Goal: Task Accomplishment & Management: Manage account settings

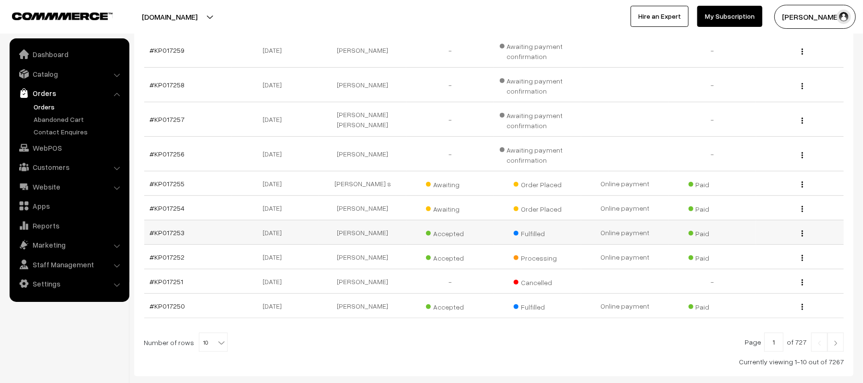
scroll to position [112, 0]
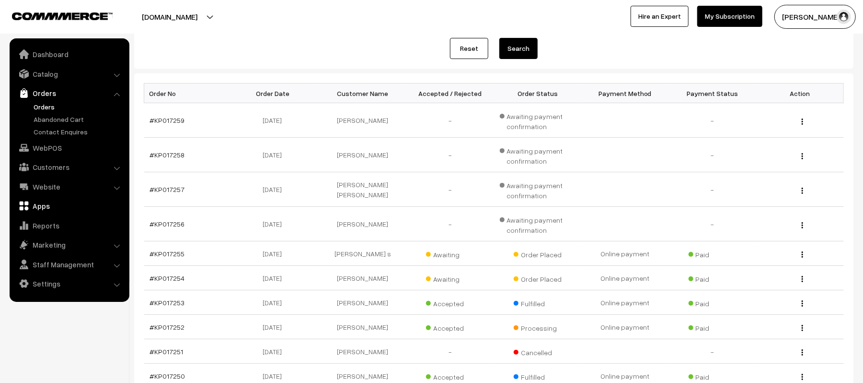
click at [40, 207] on link "Apps" at bounding box center [69, 205] width 114 height 17
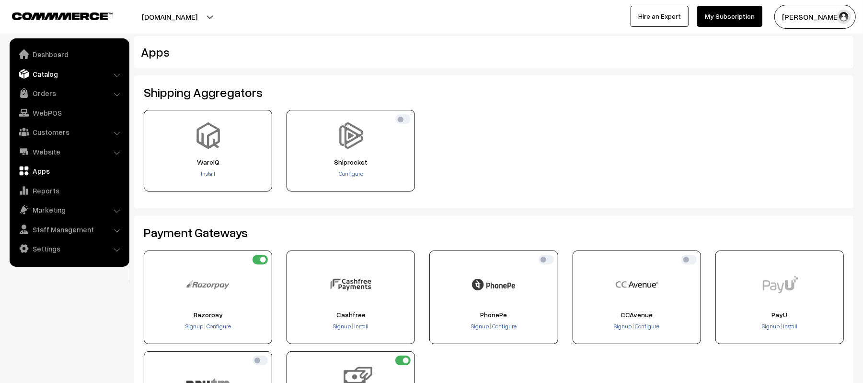
click at [43, 79] on link "Catalog" at bounding box center [69, 73] width 114 height 17
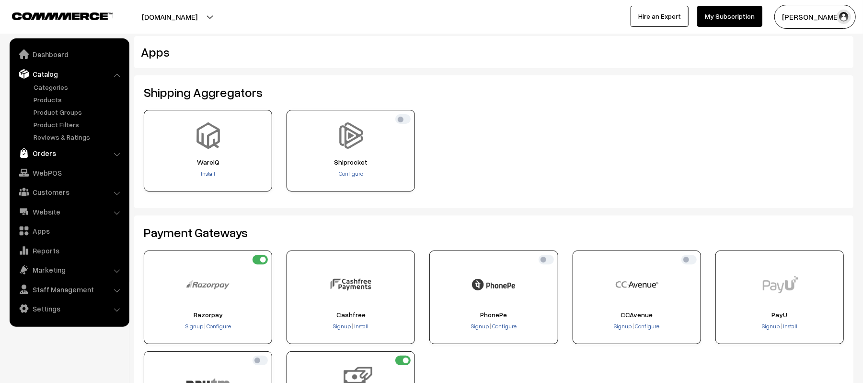
click at [32, 152] on link "Orders" at bounding box center [69, 152] width 114 height 17
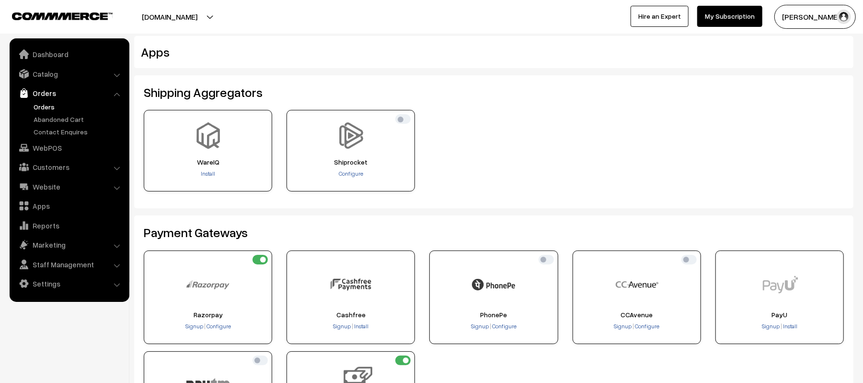
click at [37, 103] on link "Orders" at bounding box center [78, 107] width 95 height 10
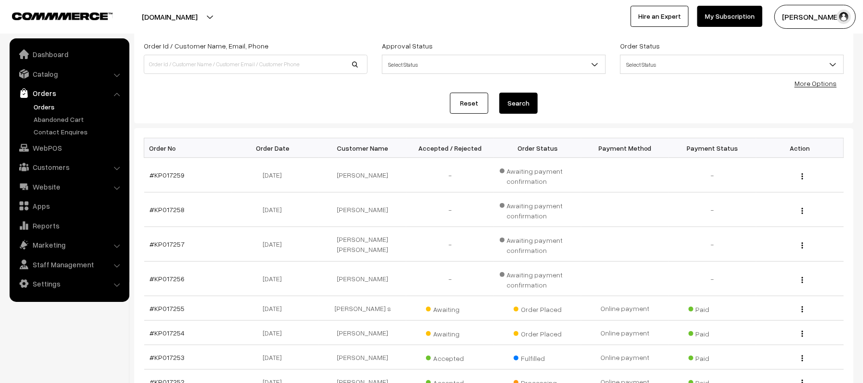
scroll to position [128, 0]
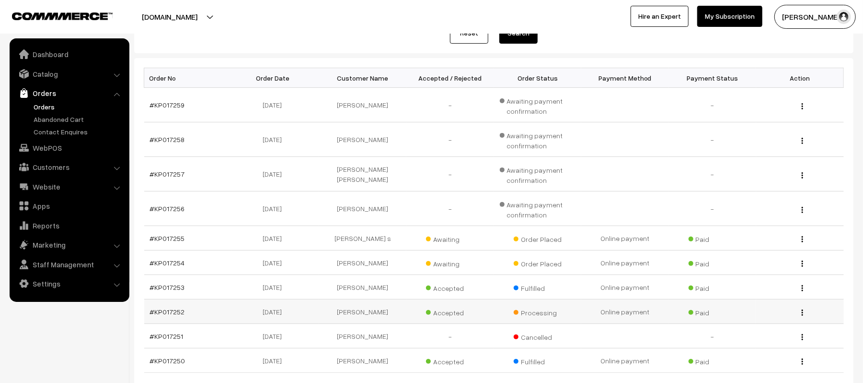
drag, startPoint x: 162, startPoint y: 307, endPoint x: 475, endPoint y: 314, distance: 313.1
click at [475, 314] on td "Accepted" at bounding box center [451, 311] width 88 height 24
click at [150, 288] on link "#KP017253" at bounding box center [167, 287] width 35 height 8
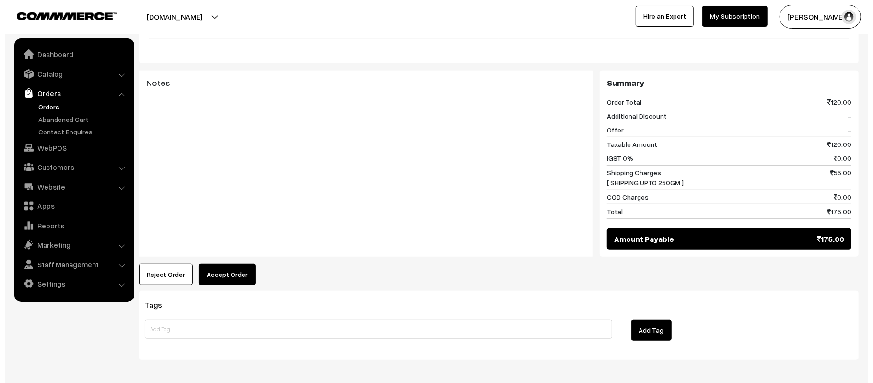
scroll to position [416, 0]
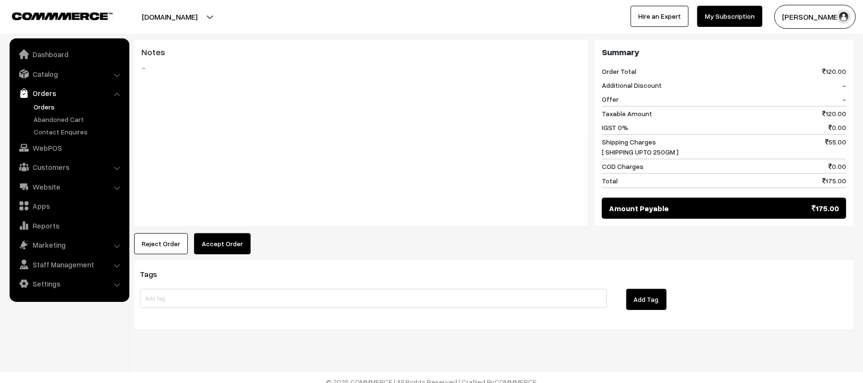
click at [234, 235] on button "Accept Order" at bounding box center [222, 243] width 57 height 21
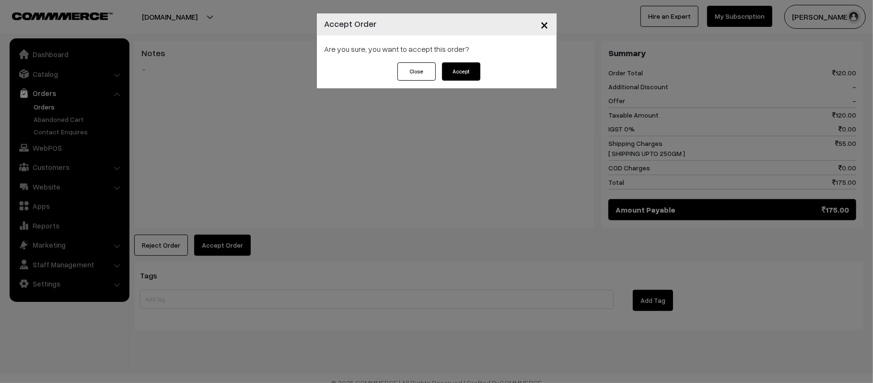
click at [462, 73] on button "Accept" at bounding box center [461, 71] width 38 height 18
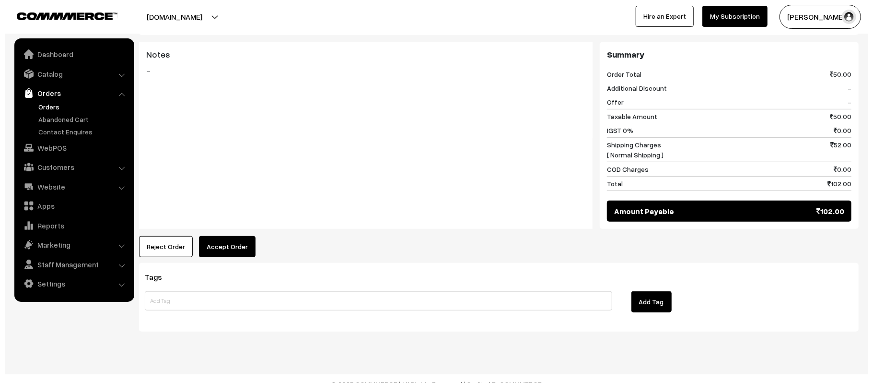
scroll to position [411, 0]
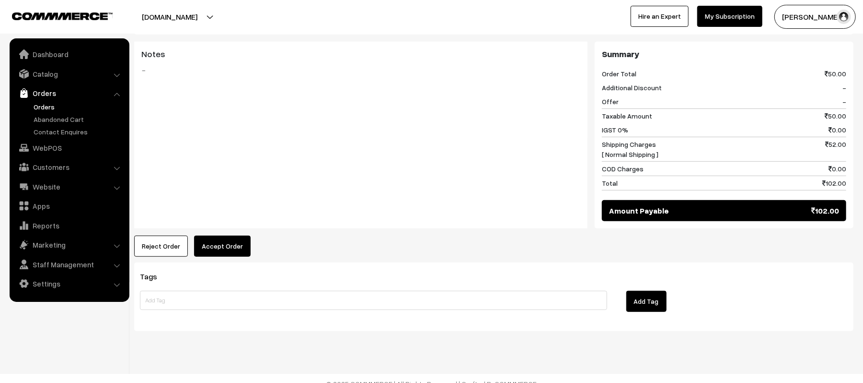
click at [224, 241] on button "Accept Order" at bounding box center [222, 245] width 57 height 21
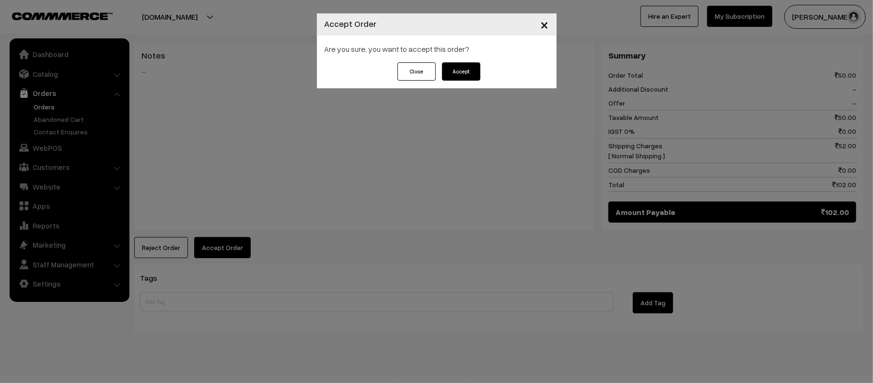
click at [465, 72] on button "Accept" at bounding box center [461, 71] width 38 height 18
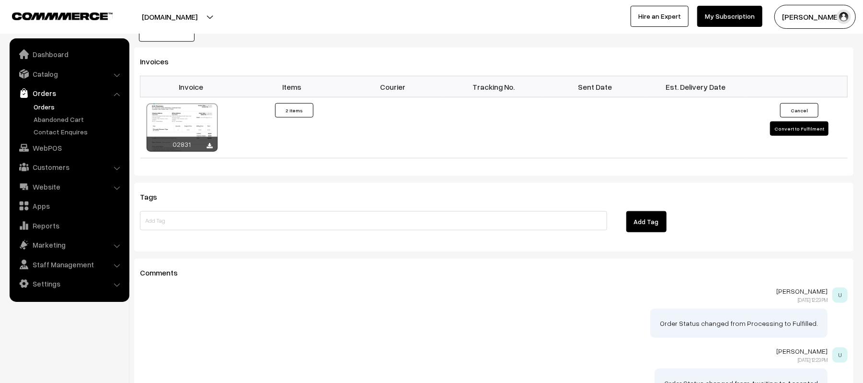
scroll to position [639, 0]
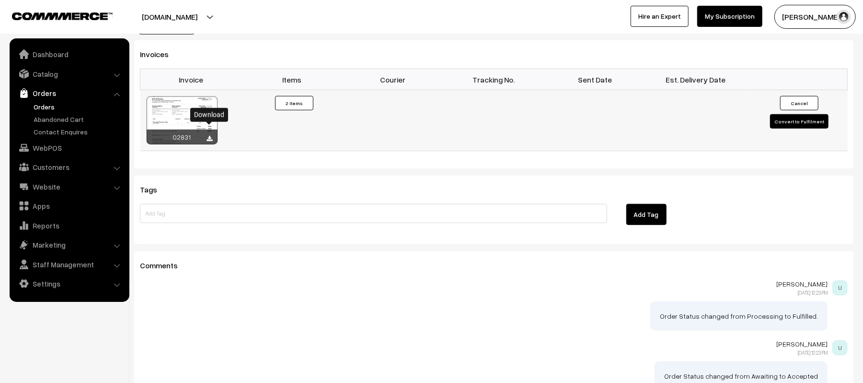
click at [210, 136] on icon at bounding box center [210, 139] width 6 height 6
drag, startPoint x: 401, startPoint y: 290, endPoint x: 394, endPoint y: 232, distance: 58.5
click at [401, 296] on div at bounding box center [494, 313] width 708 height 34
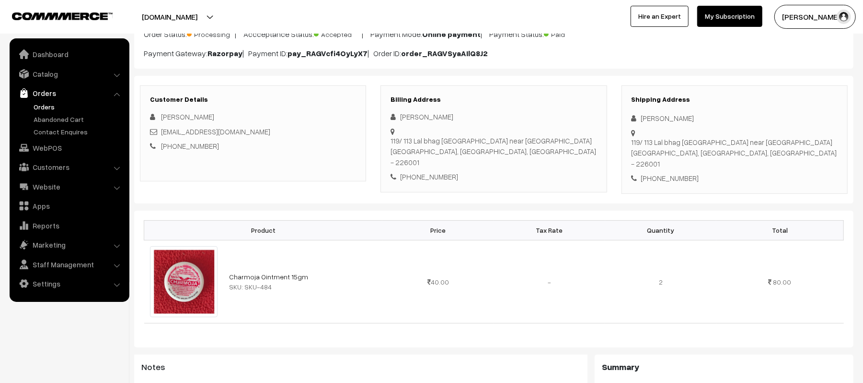
scroll to position [0, 0]
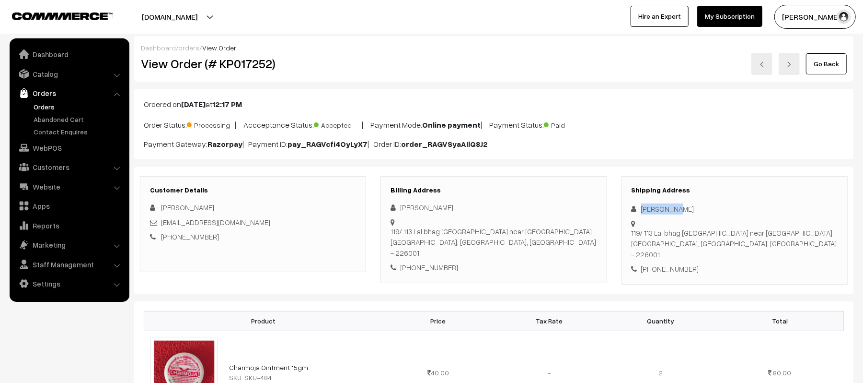
drag, startPoint x: 679, startPoint y: 210, endPoint x: 631, endPoint y: 213, distance: 48.0
click at [631, 213] on div "Shipping Address Insha Khan 119/ 113 Lal bhag khnadri bazar near shansha hostel…" at bounding box center [735, 230] width 226 height 108
copy div "Insha Khan"
click at [666, 263] on div "+91 7267019010" at bounding box center [735, 268] width 206 height 11
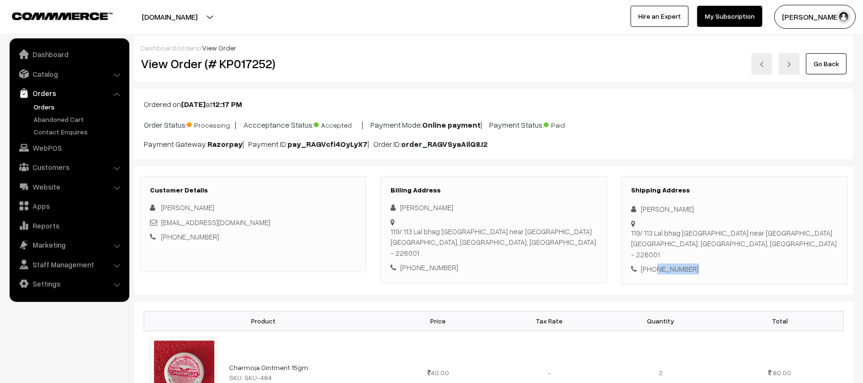
click at [666, 263] on div "+91 7267019010" at bounding box center [735, 268] width 206 height 11
copy div "7267019010"
drag, startPoint x: 246, startPoint y: 222, endPoint x: 161, endPoint y: 224, distance: 84.9
click at [161, 224] on div "insharafi741@gmail.com" at bounding box center [253, 222] width 206 height 11
copy link "insharafi741@gmail.com"
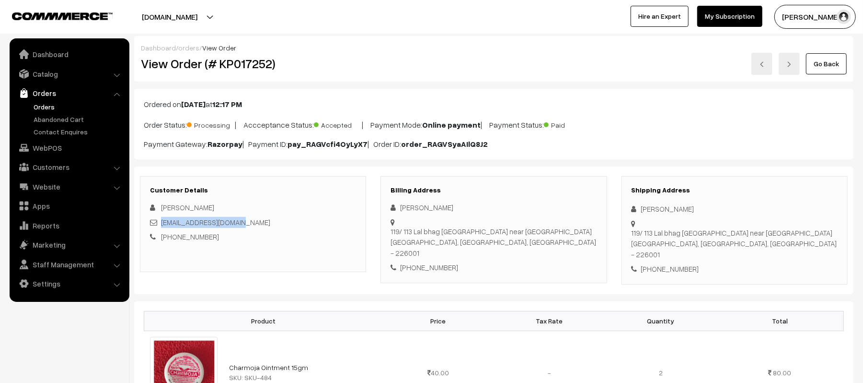
drag, startPoint x: 641, startPoint y: 225, endPoint x: 789, endPoint y: 234, distance: 147.9
click at [789, 234] on div "119/ 113 Lal bhag khnadri bazar near shansha hostel Lucknow, Uttar Pradesh, Ind…" at bounding box center [735, 243] width 206 height 33
copy div "119/ 113 Lal bhag khnadri bazar near shansha hostel Lucknow, Uttar Pradesh, Ind…"
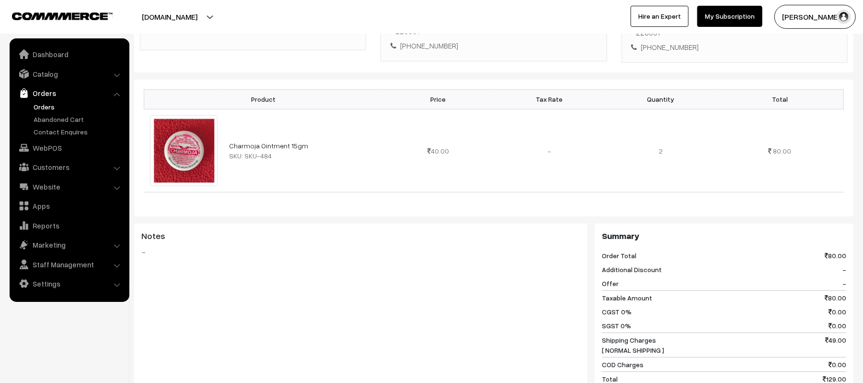
scroll to position [511, 0]
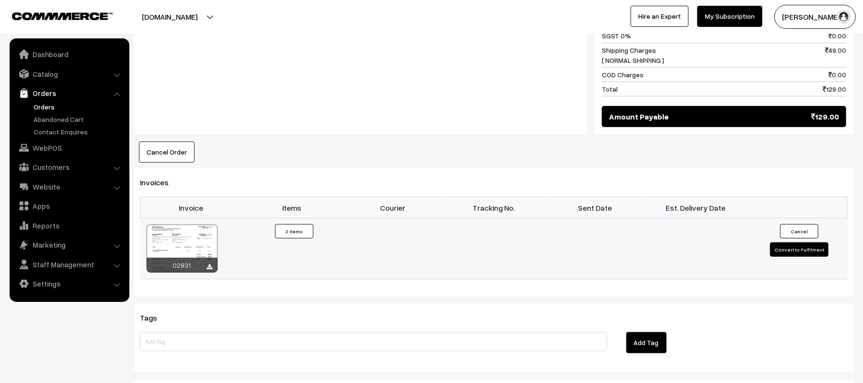
click at [790, 242] on button "Convert to Fulfilment" at bounding box center [799, 249] width 58 height 14
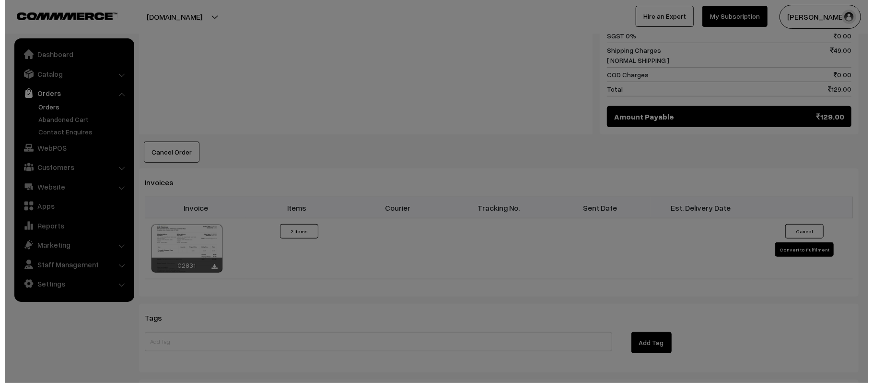
scroll to position [512, 0]
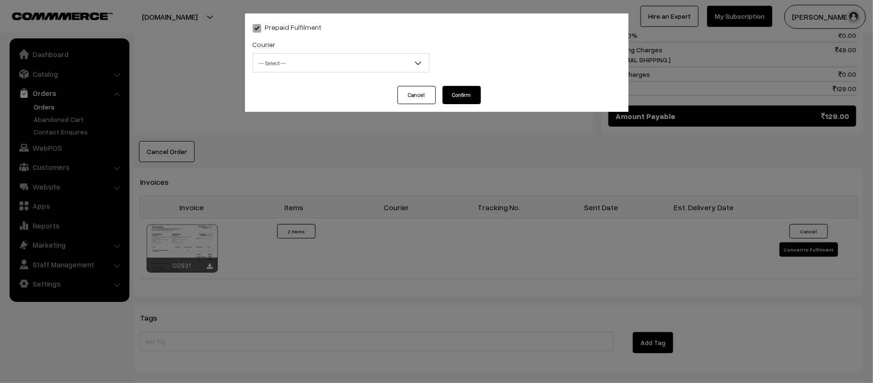
click at [302, 66] on span "-- Select --" at bounding box center [341, 63] width 176 height 17
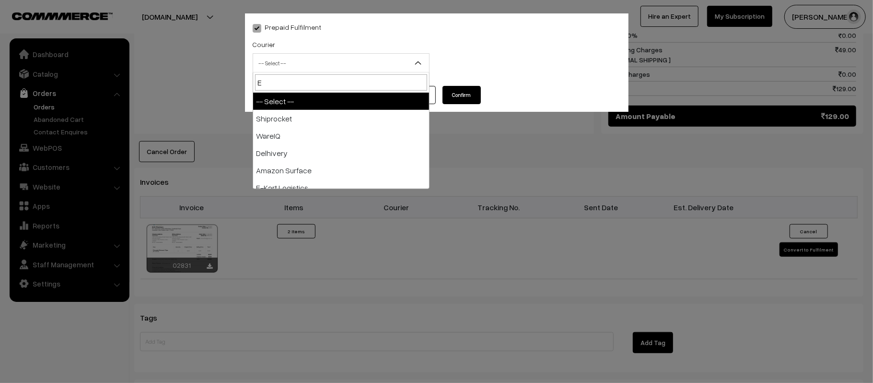
type input "E-"
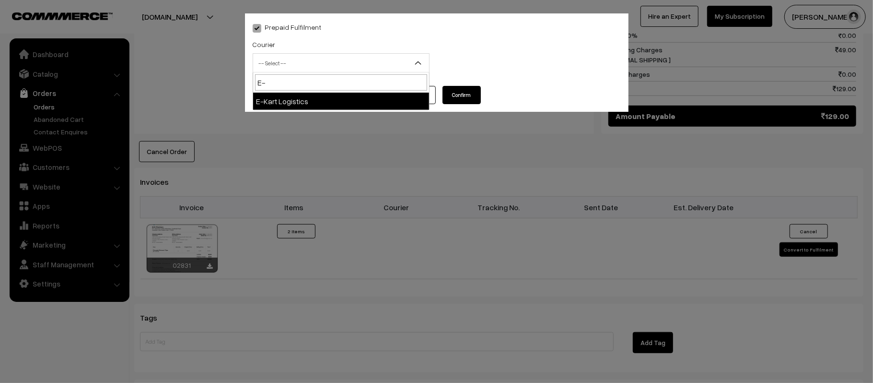
select select "6"
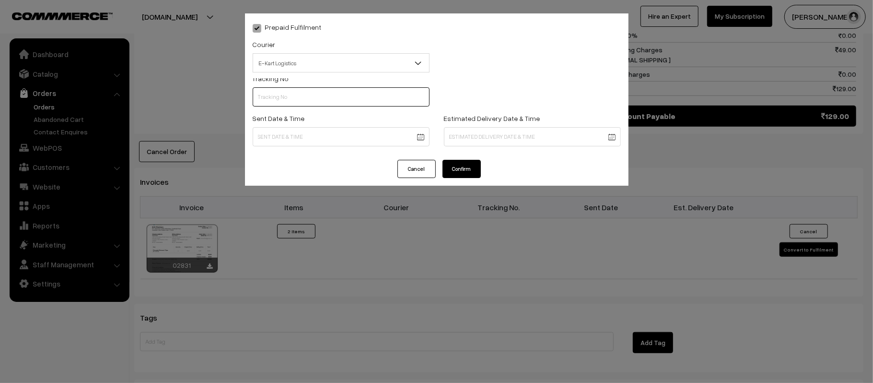
scroll to position [0, 0]
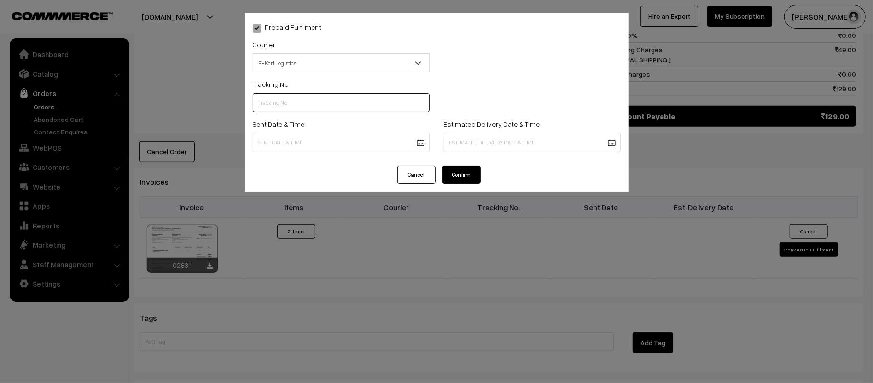
paste input "PAXP9000214441"
type input "PAXP9000214441"
click at [317, 140] on body "Thank you for showing interest. Our team will call you shortly. Close kirtiphar…" at bounding box center [436, 44] width 873 height 1112
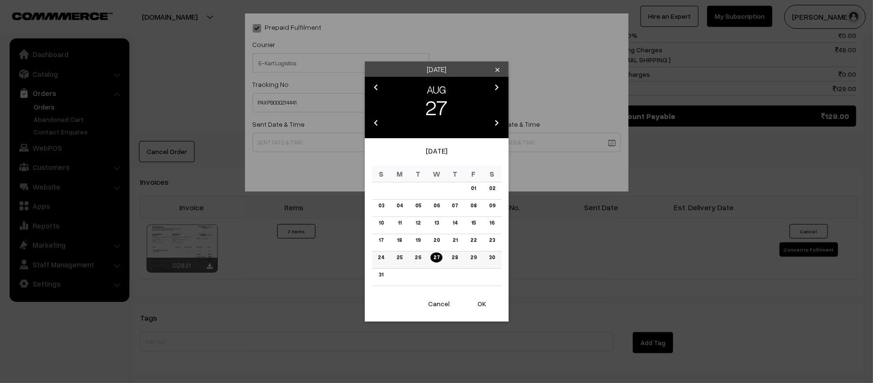
click at [457, 257] on link "28" at bounding box center [455, 257] width 12 height 10
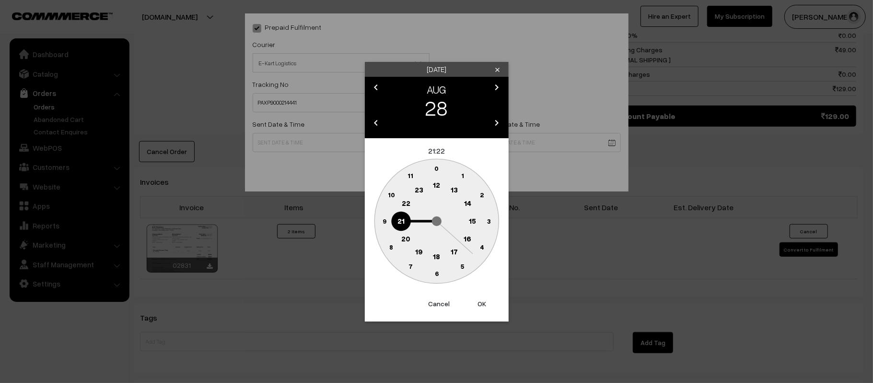
click at [438, 185] on text "12" at bounding box center [436, 184] width 7 height 9
click at [382, 221] on text "45" at bounding box center [384, 220] width 8 height 8
type input "28-08-2025 12:45"
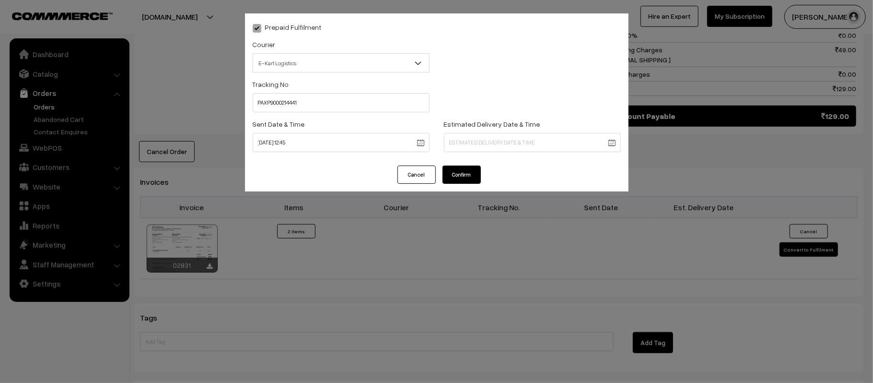
click at [528, 139] on body "Thank you for showing interest. Our team will call you shortly. Close kirtiphar…" at bounding box center [436, 44] width 873 height 1112
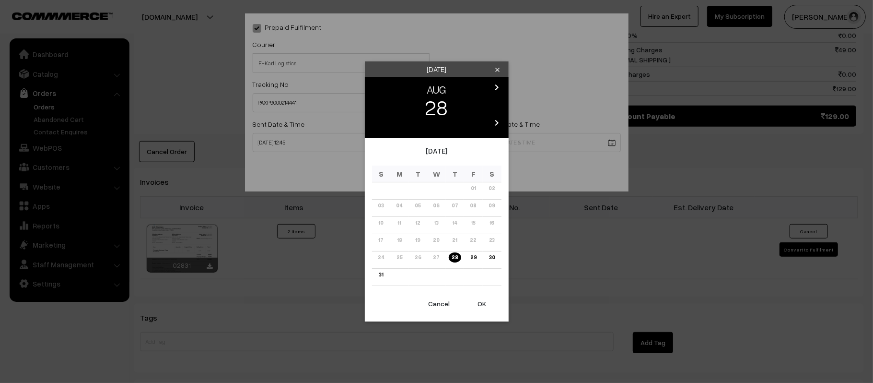
click at [501, 83] on icon "chevron_right" at bounding box center [497, 87] width 12 height 12
click at [418, 192] on link "02" at bounding box center [418, 188] width 12 height 10
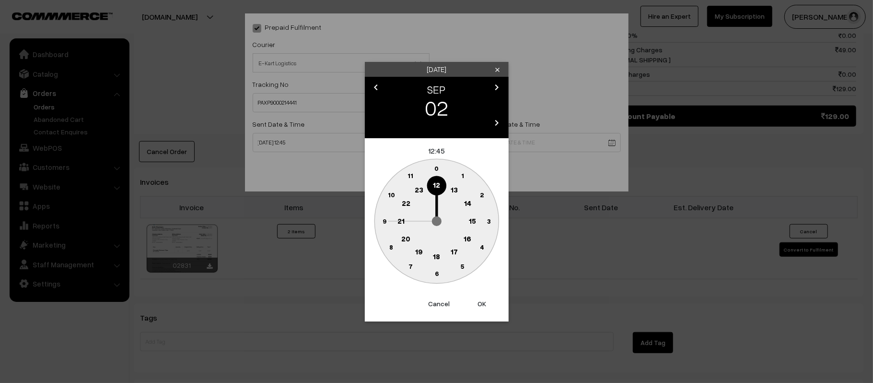
click at [398, 217] on text "21" at bounding box center [400, 220] width 7 height 9
click at [434, 275] on text "30" at bounding box center [436, 273] width 8 height 8
type input "02-09-2025 21:30"
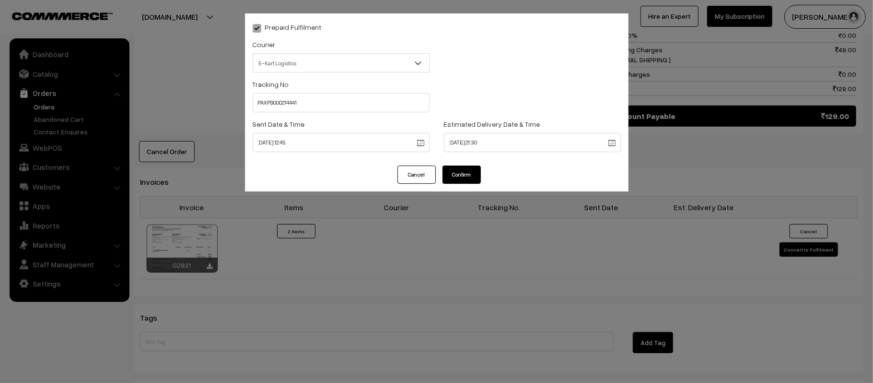
click at [455, 176] on button "Confirm" at bounding box center [461, 174] width 38 height 18
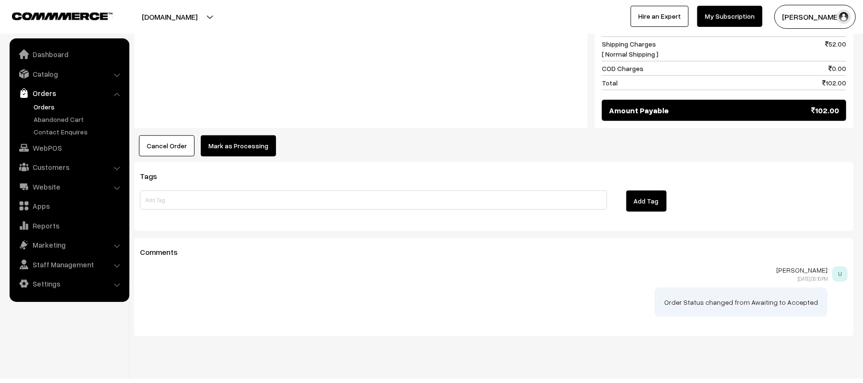
click at [246, 142] on button "Mark as Processing" at bounding box center [238, 145] width 75 height 21
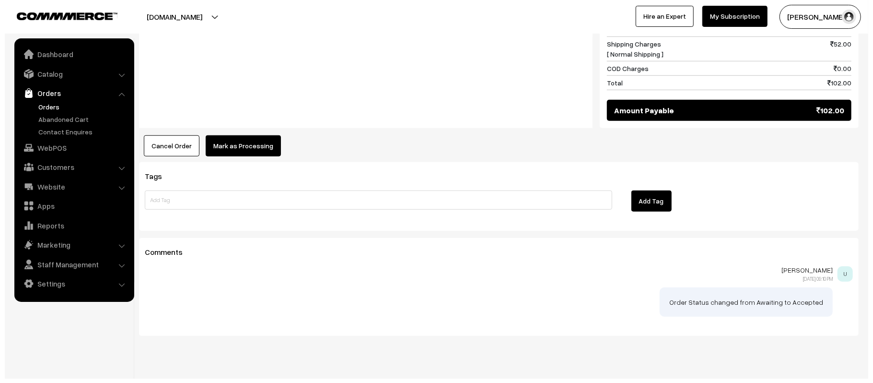
scroll to position [512, 0]
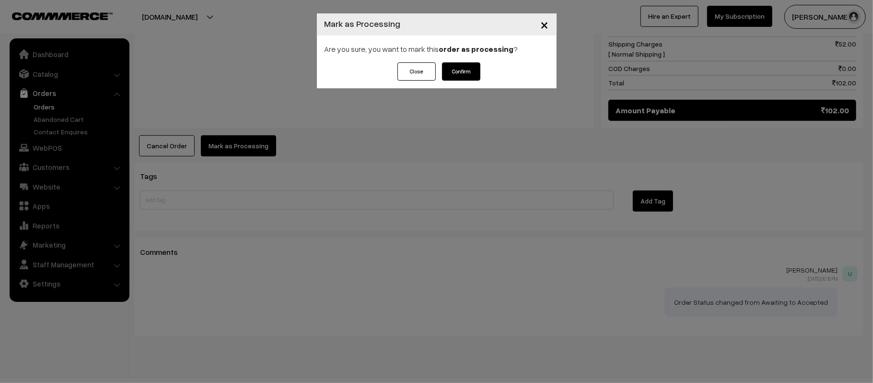
click at [478, 75] on button "Confirm" at bounding box center [461, 71] width 38 height 18
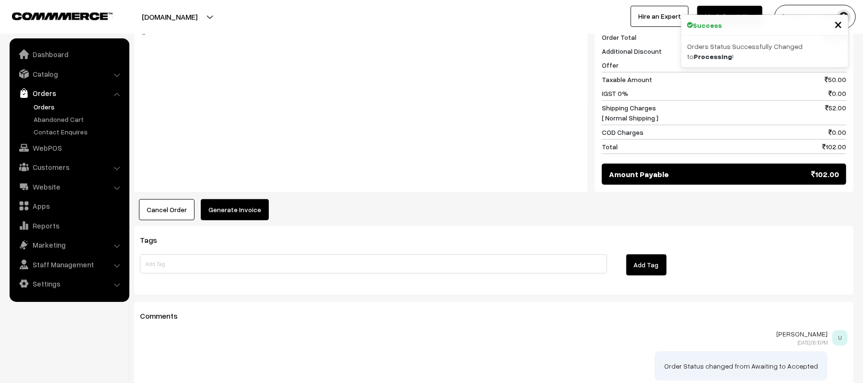
click at [240, 202] on button "Generate Invoice" at bounding box center [235, 209] width 68 height 21
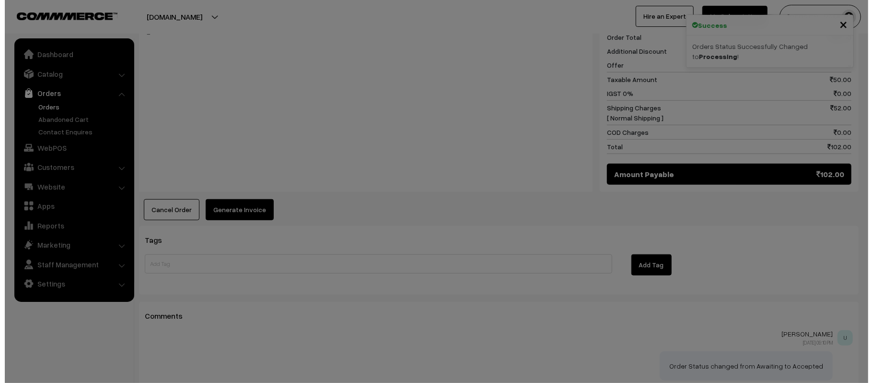
scroll to position [449, 0]
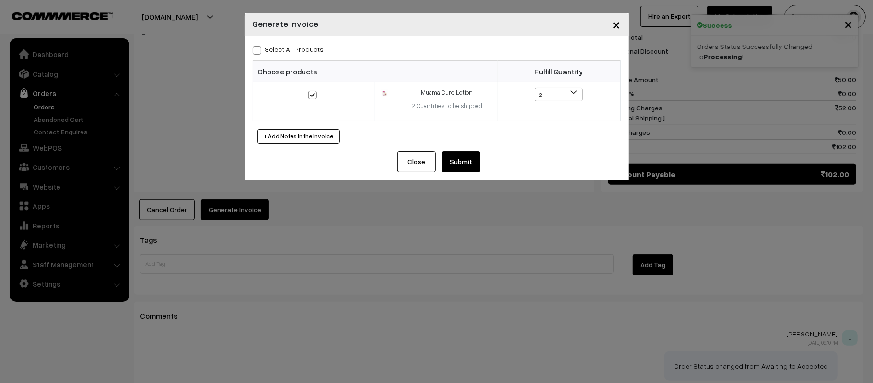
click at [464, 167] on button "Submit" at bounding box center [461, 161] width 38 height 21
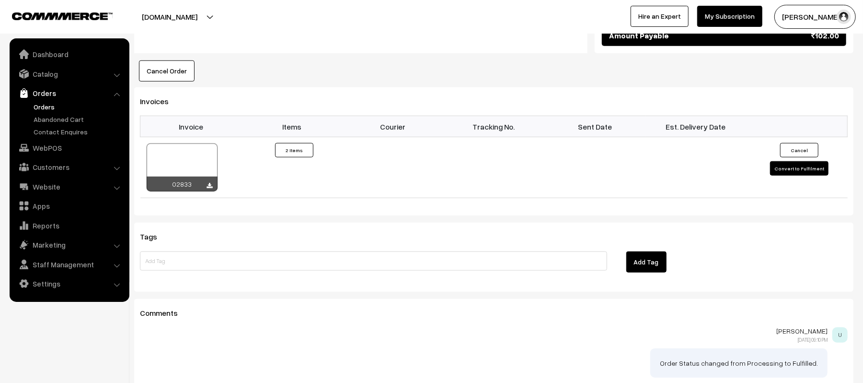
scroll to position [711, 0]
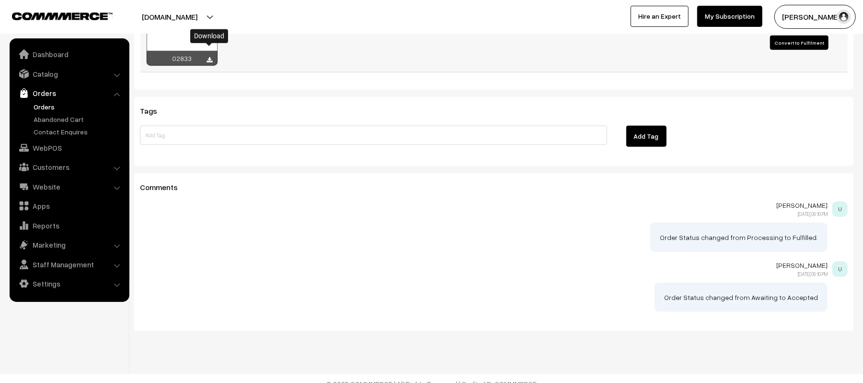
click at [208, 57] on icon at bounding box center [210, 60] width 6 height 6
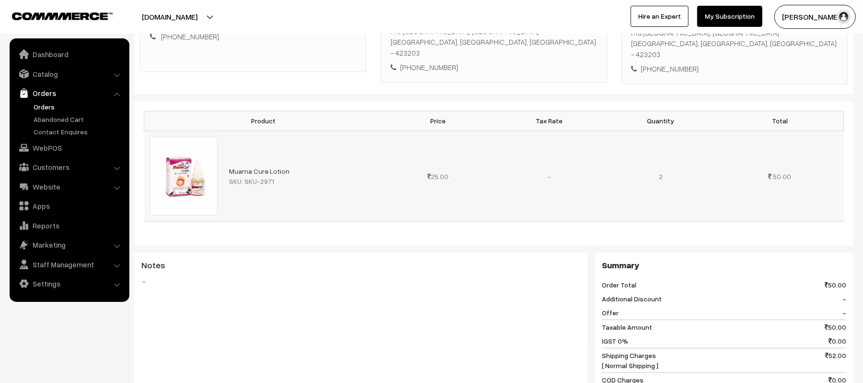
scroll to position [0, 0]
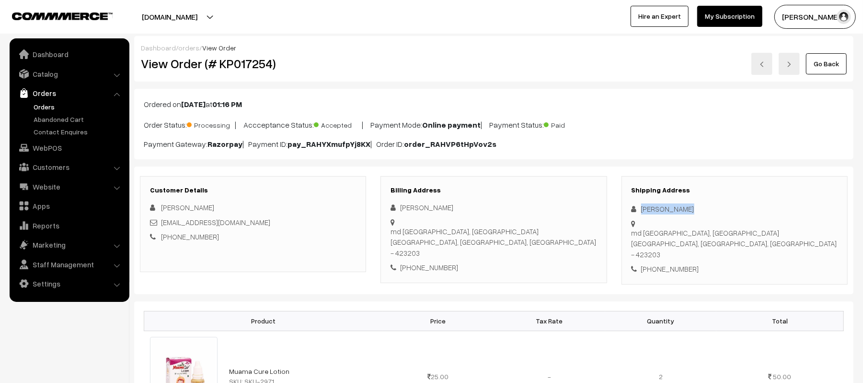
drag, startPoint x: 698, startPoint y: 210, endPoint x: 636, endPoint y: 211, distance: 62.8
click at [636, 211] on div "misbah jameel" at bounding box center [735, 208] width 206 height 11
copy div "misbah jameel"
click at [674, 263] on div "+91 8888056927" at bounding box center [735, 268] width 206 height 11
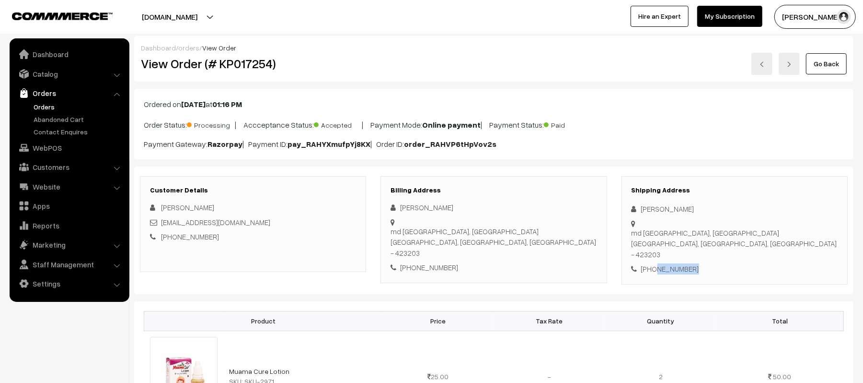
copy div "8888056927"
drag, startPoint x: 252, startPoint y: 221, endPoint x: 162, endPoint y: 224, distance: 90.2
click at [162, 224] on div "jameel6280.ja@gmail.com" at bounding box center [253, 222] width 206 height 11
copy link "jameel6280.ja@gmail.com"
drag, startPoint x: 641, startPoint y: 223, endPoint x: 788, endPoint y: 234, distance: 147.6
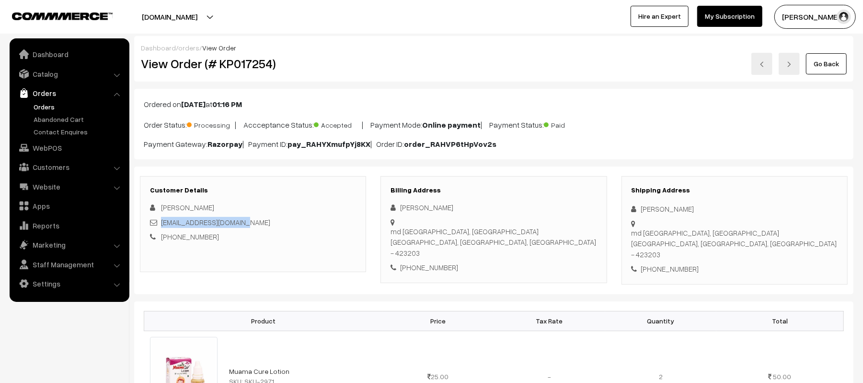
click at [788, 234] on div "Shipping Address misbah jameel md ali road, malegaon malegaon, Maharashtra, Ind…" at bounding box center [735, 230] width 226 height 108
copy div "md ali road, malegaon malegaon, Maharashtra, India - 423203"
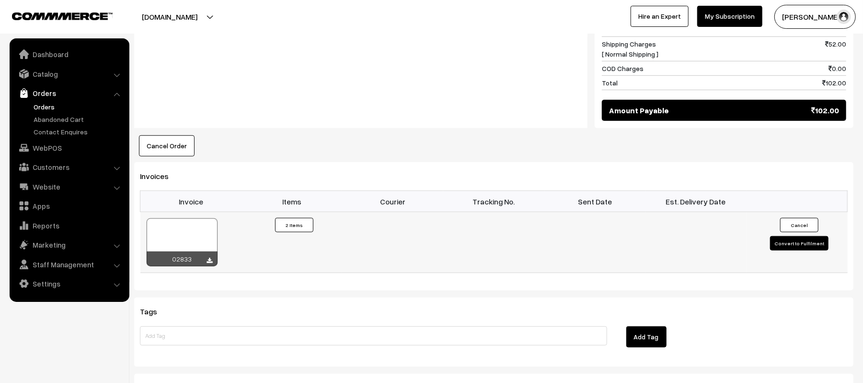
click at [812, 236] on button "Convert to Fulfilment" at bounding box center [799, 243] width 58 height 14
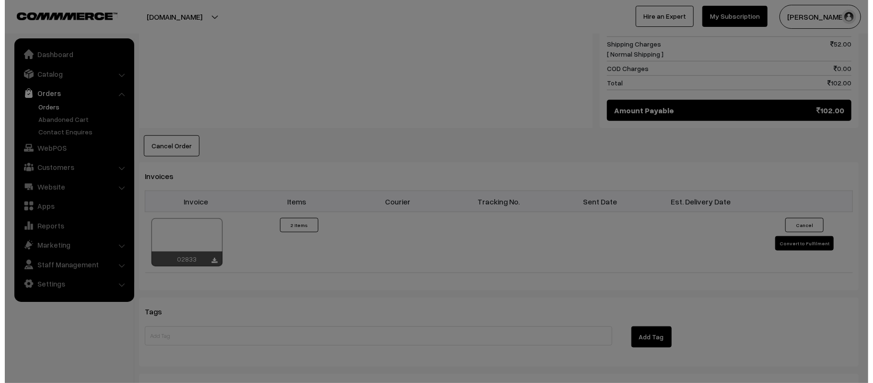
scroll to position [512, 0]
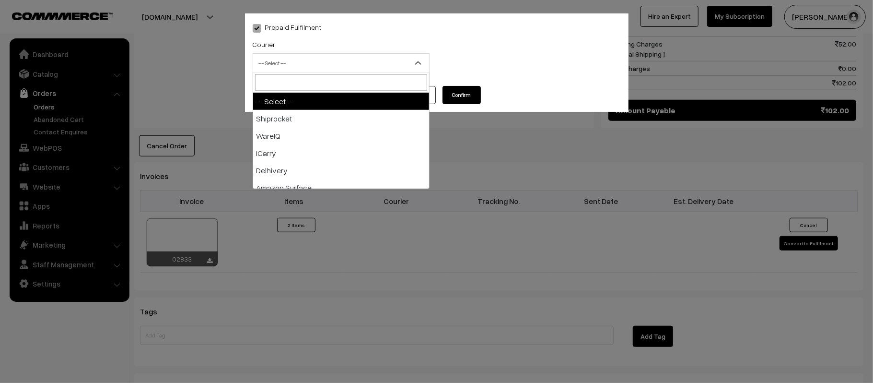
click at [350, 63] on span "-- Select --" at bounding box center [341, 63] width 176 height 17
type input "E-"
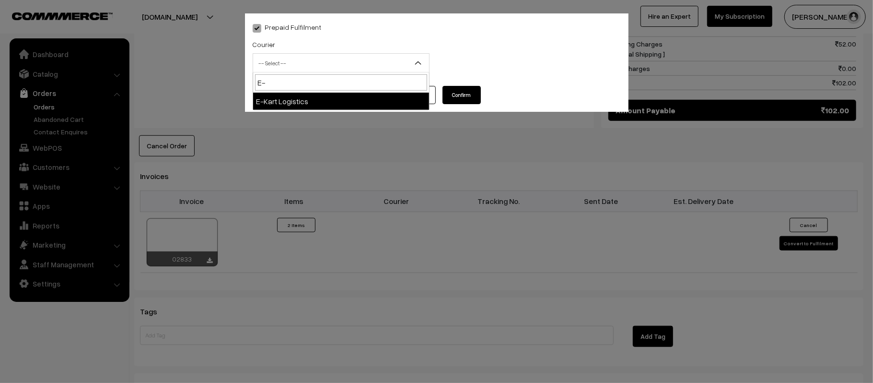
select select "6"
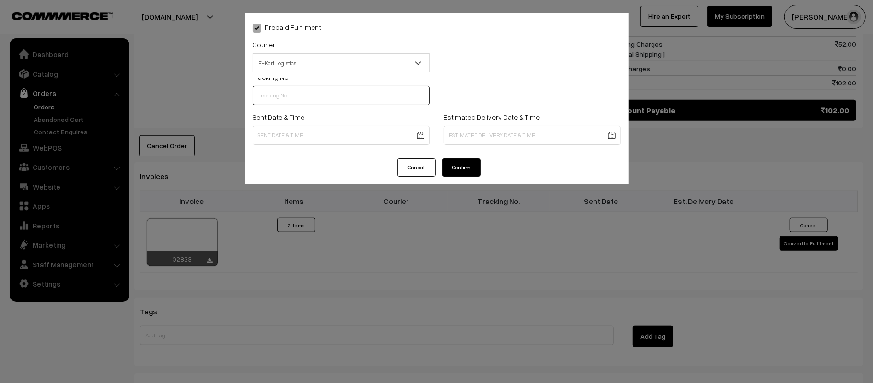
scroll to position [0, 0]
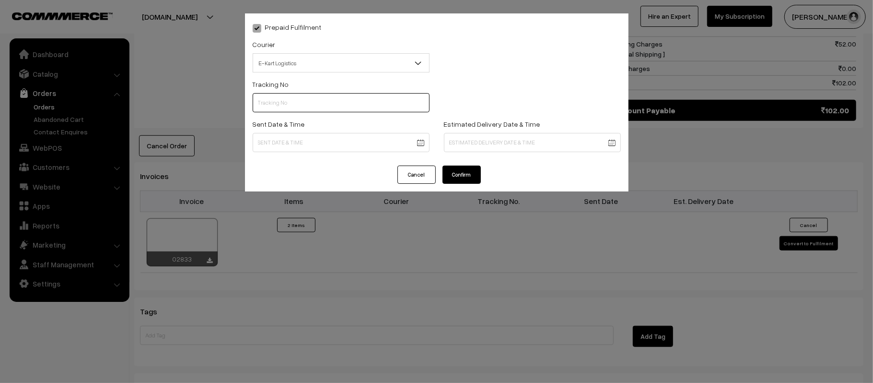
paste input "PAXP9000214442"
type input "PAXP9000214442"
click at [362, 141] on body "Thank you for showing interest. Our team will call you shortly. Close kirtiphar…" at bounding box center [436, 40] width 873 height 1105
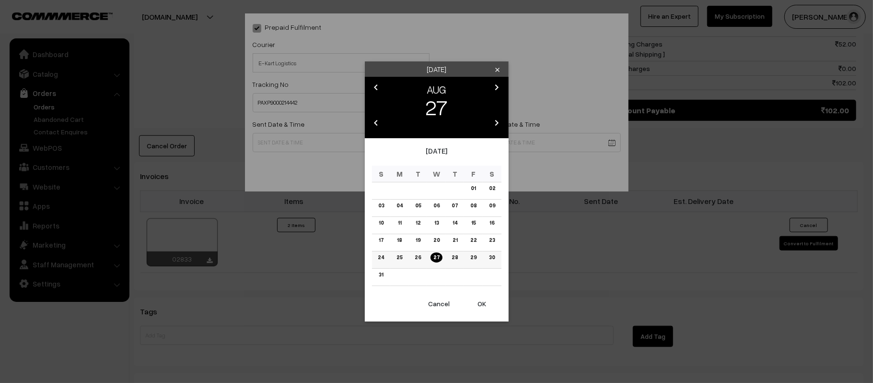
click at [458, 258] on link "28" at bounding box center [455, 257] width 12 height 10
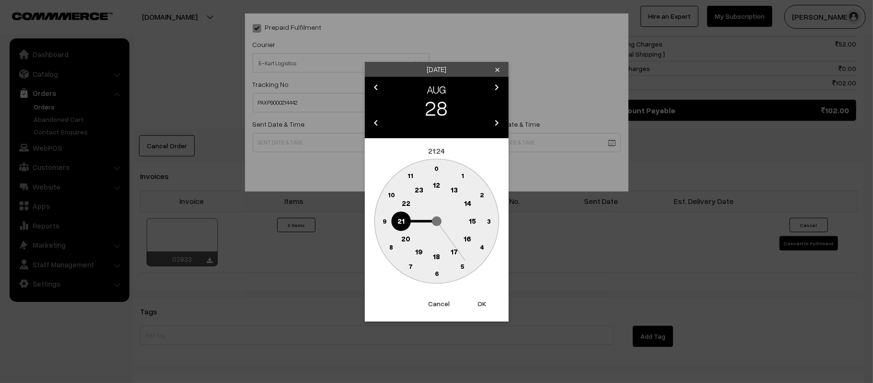
click at [438, 183] on text "12" at bounding box center [436, 184] width 7 height 9
click at [395, 217] on circle at bounding box center [436, 221] width 124 height 124
click at [386, 220] on text "45" at bounding box center [384, 220] width 8 height 8
type input "28-08-2025 12:45"
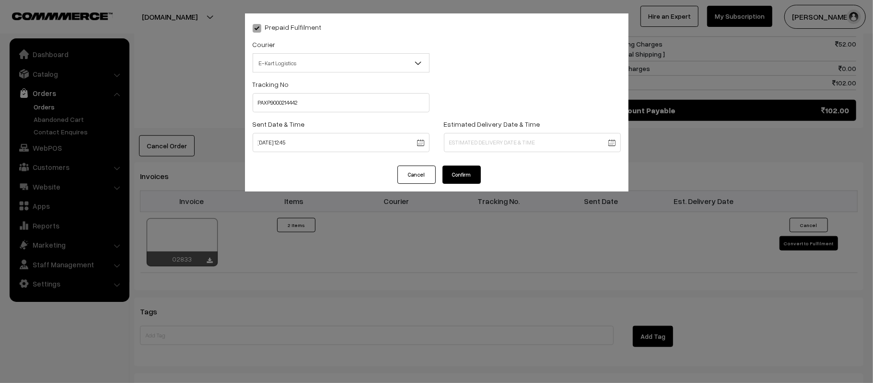
click at [524, 146] on body "Thank you for showing interest. Our team will call you shortly. Close kirtiphar…" at bounding box center [436, 40] width 873 height 1105
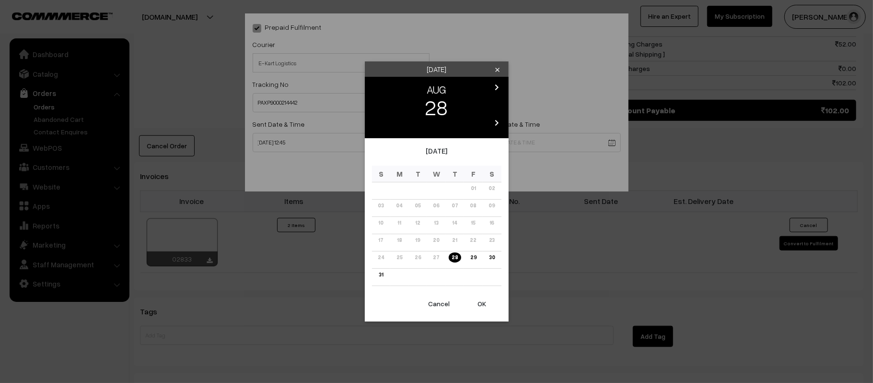
click at [497, 80] on div "chevron_left AUG chevron_right 28 chevron_left 2025 chevron_right" at bounding box center [437, 107] width 144 height 61
click at [503, 83] on div "chevron_left AUG chevron_right 28 chevron_left 2025 chevron_right" at bounding box center [437, 107] width 144 height 61
click at [500, 86] on icon "chevron_right" at bounding box center [497, 87] width 12 height 12
click at [438, 191] on link "03" at bounding box center [436, 188] width 12 height 10
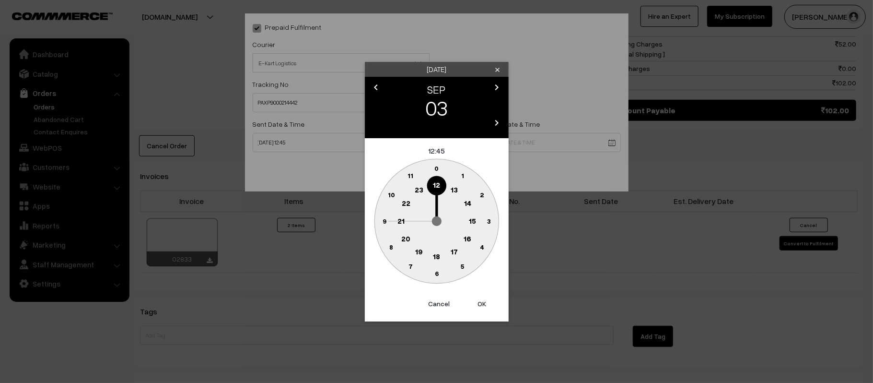
click at [402, 222] on text "21" at bounding box center [400, 220] width 7 height 9
click at [436, 275] on text "30" at bounding box center [436, 273] width 8 height 8
type input "03-09-2025 21:30"
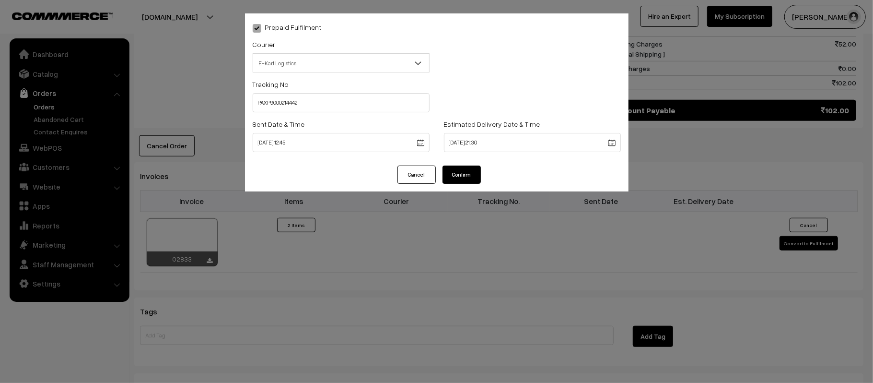
click at [463, 168] on button "Confirm" at bounding box center [461, 174] width 38 height 18
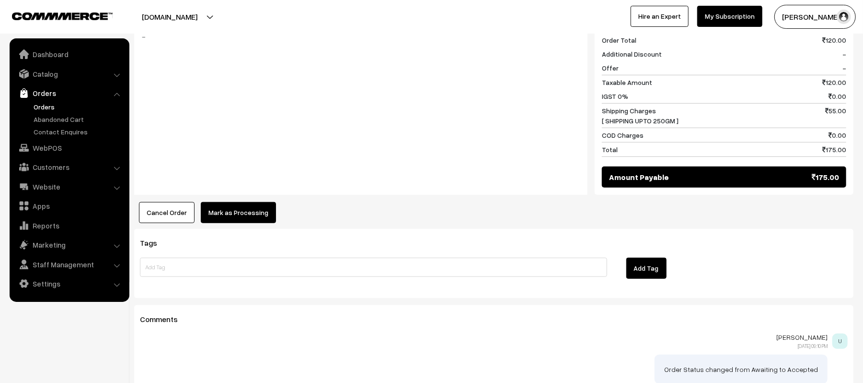
click at [239, 202] on button "Mark as Processing" at bounding box center [238, 212] width 75 height 21
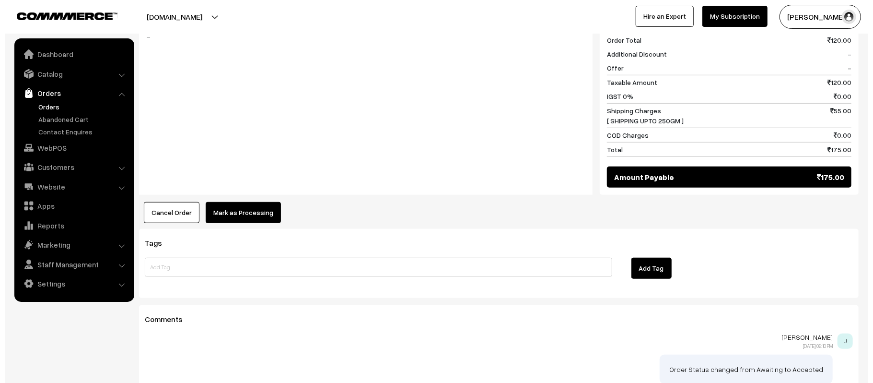
scroll to position [449, 0]
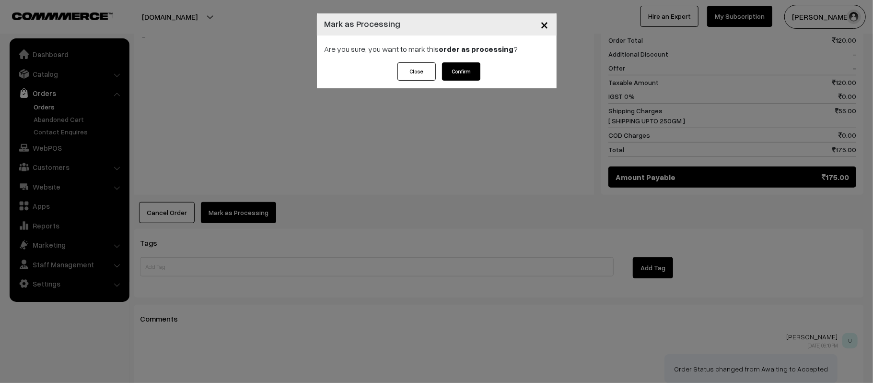
click at [472, 70] on button "Confirm" at bounding box center [461, 71] width 38 height 18
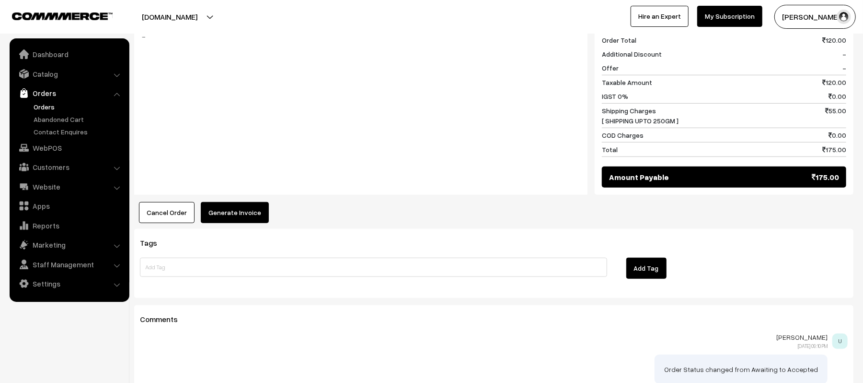
click at [236, 204] on button "Generate Invoice" at bounding box center [235, 212] width 68 height 21
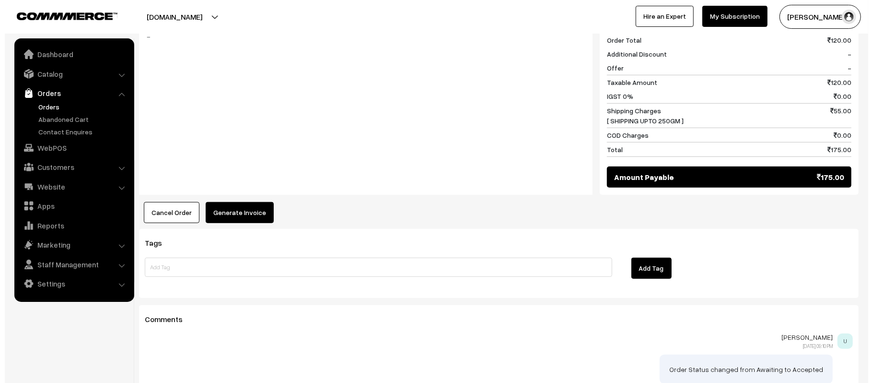
scroll to position [449, 0]
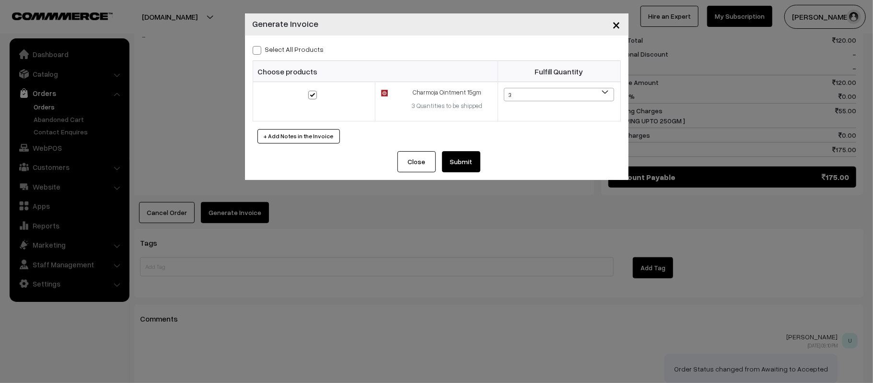
click at [468, 156] on button "Submit" at bounding box center [461, 161] width 38 height 21
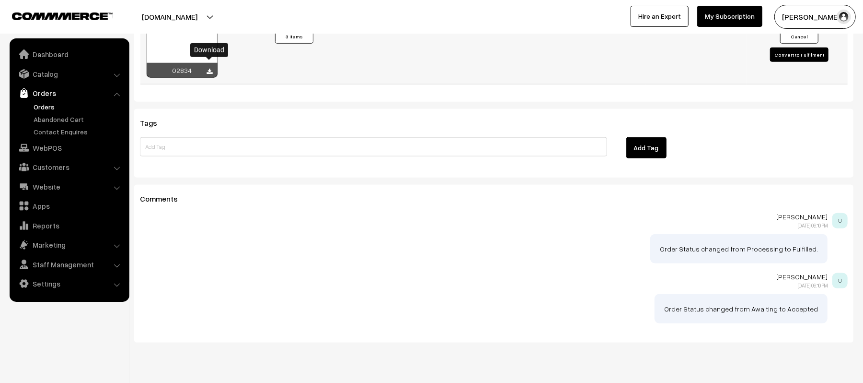
scroll to position [703, 0]
click at [211, 69] on icon at bounding box center [210, 72] width 6 height 6
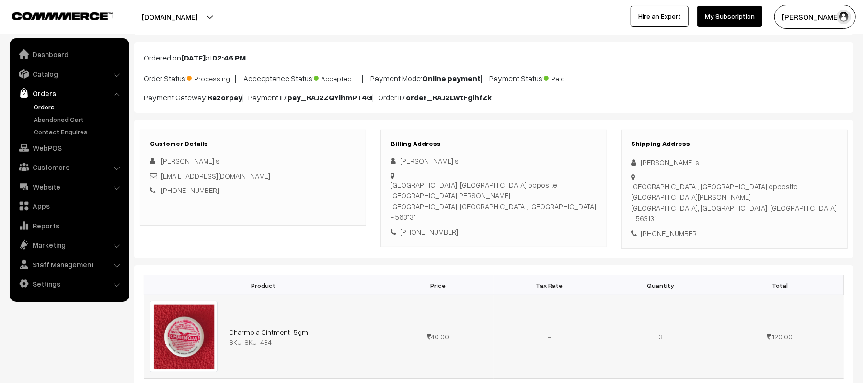
scroll to position [0, 0]
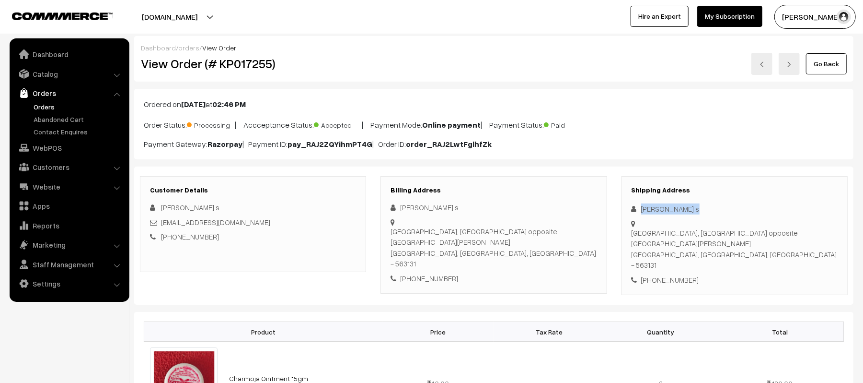
drag, startPoint x: 715, startPoint y: 211, endPoint x: 635, endPoint y: 212, distance: 80.5
click at [635, 212] on div "Nadeem Nadeem s" at bounding box center [735, 208] width 206 height 11
copy div "Nadeem Nadeem s"
click at [686, 274] on div "+91 9380992098" at bounding box center [735, 279] width 206 height 11
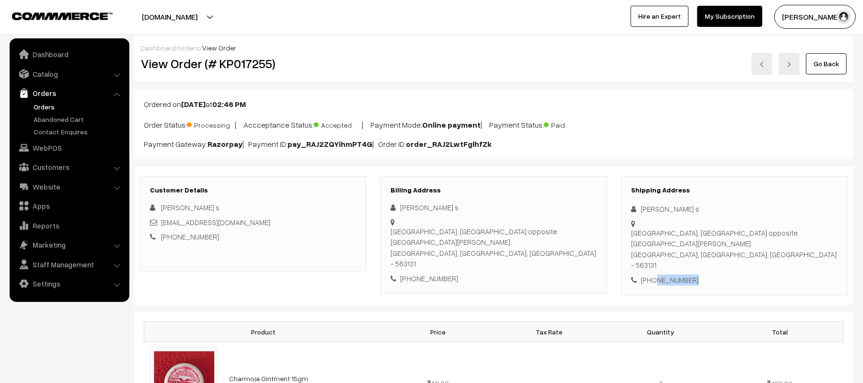
copy div "9380992098"
drag, startPoint x: 256, startPoint y: 226, endPoint x: 162, endPoint y: 223, distance: 94.0
click at [162, 223] on div "nadeemn786786@gmail.com" at bounding box center [253, 222] width 206 height 11
copy link "nadeemn786786@gmail.com"
drag, startPoint x: 633, startPoint y: 234, endPoint x: 778, endPoint y: 255, distance: 145.8
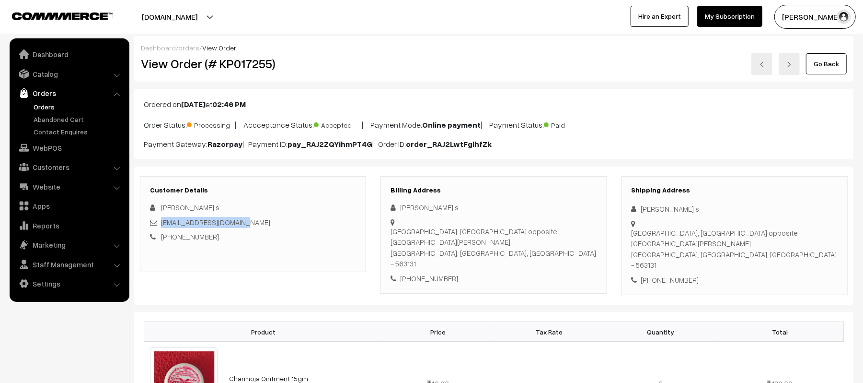
click at [778, 255] on div "Ramasandar road mulbagal, Rahmamth nagar opposite old Sangam Takies Mulbaga, Ka…" at bounding box center [735, 248] width 206 height 43
copy div "Ramasandar road mulbagal, Rahmamth nagar opposite old Sangam Takies Mulbaga, Ka…"
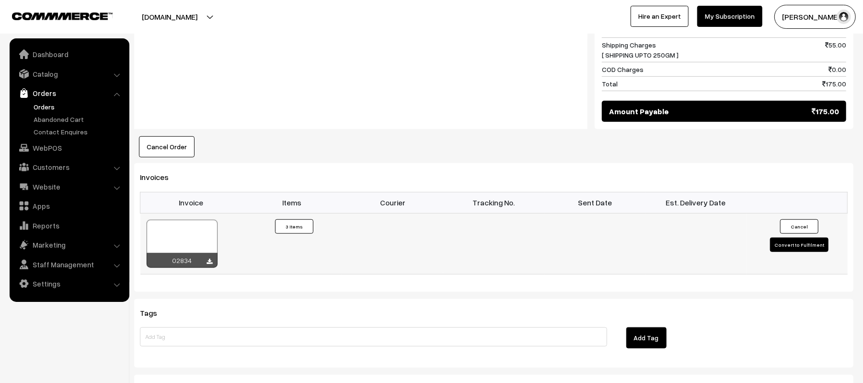
scroll to position [575, 0]
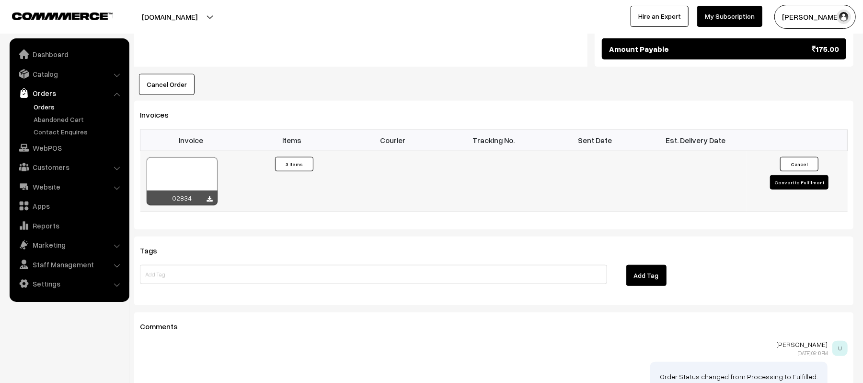
click at [771, 174] on td "Cancel Convert to Fulfilment" at bounding box center [797, 181] width 101 height 61
click at [779, 175] on button "Convert to Fulfilment" at bounding box center [799, 182] width 58 height 14
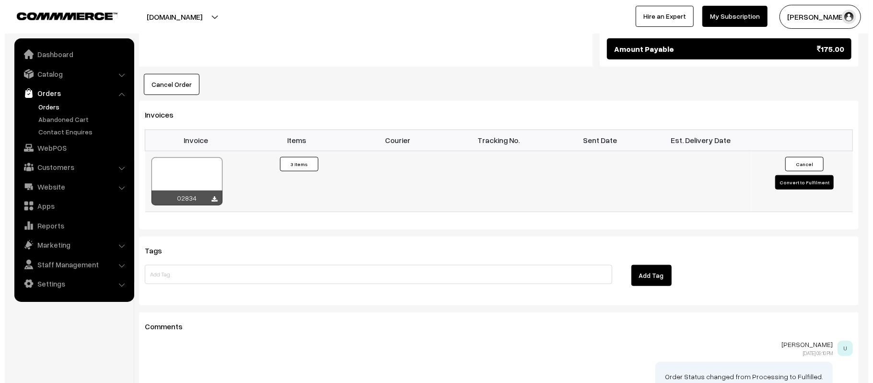
scroll to position [576, 0]
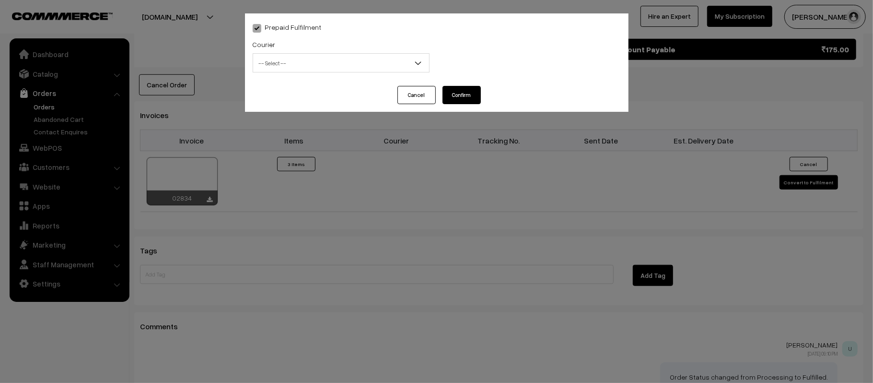
click at [336, 61] on span "-- Select --" at bounding box center [341, 63] width 176 height 17
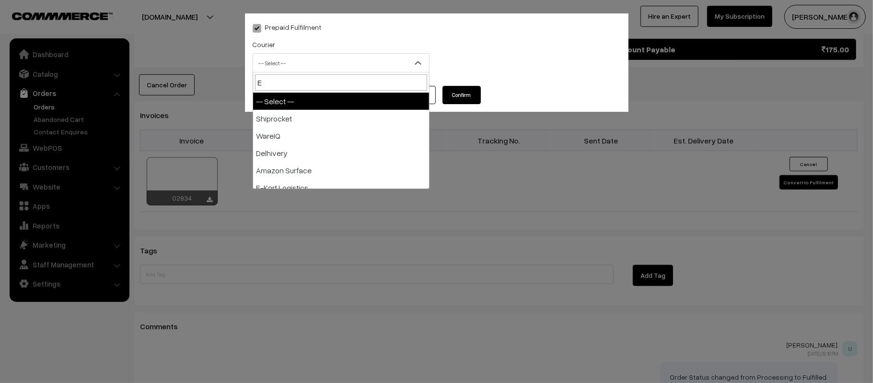
type input "E-"
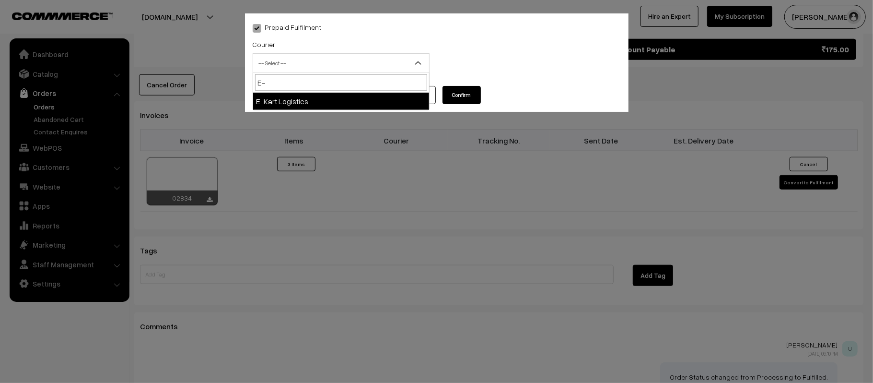
select select "6"
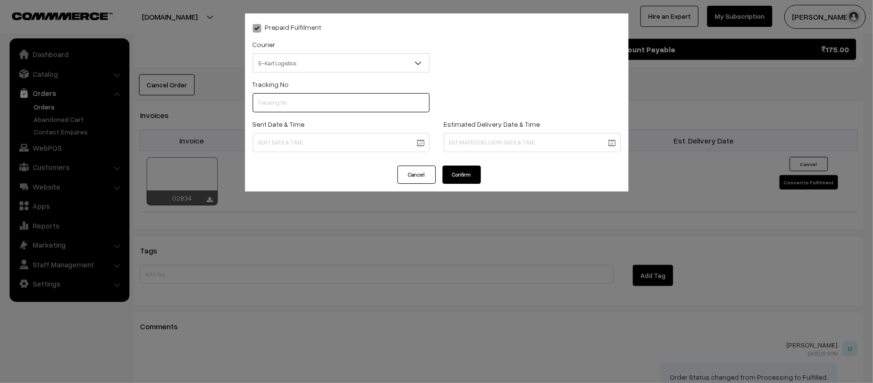
scroll to position [0, 0]
paste input "PAXP9000214443"
type input "PAXP9000214443"
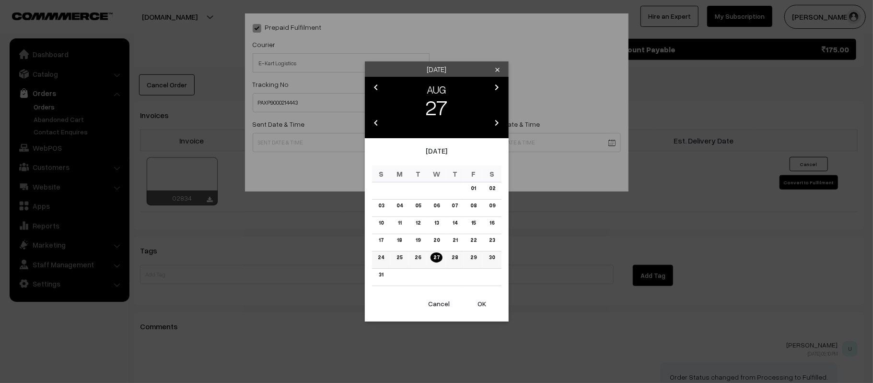
click at [449, 252] on td "28" at bounding box center [455, 259] width 19 height 17
click at [452, 256] on link "28" at bounding box center [455, 257] width 12 height 10
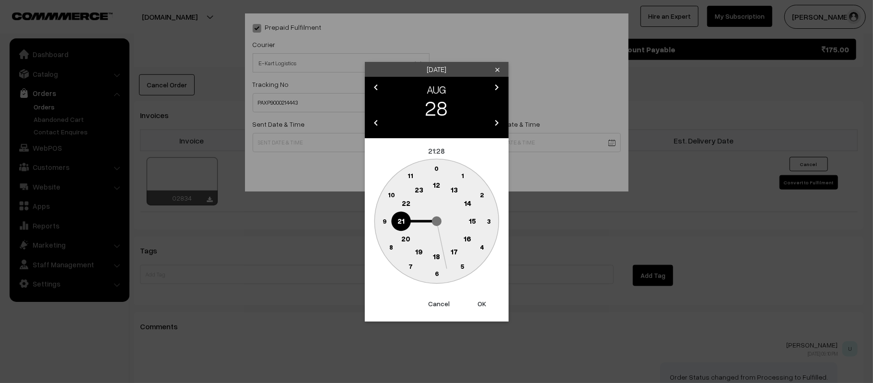
click at [440, 189] on circle at bounding box center [437, 185] width 20 height 20
click at [381, 222] on text "45" at bounding box center [384, 220] width 8 height 8
type input "28-08-2025 12:45"
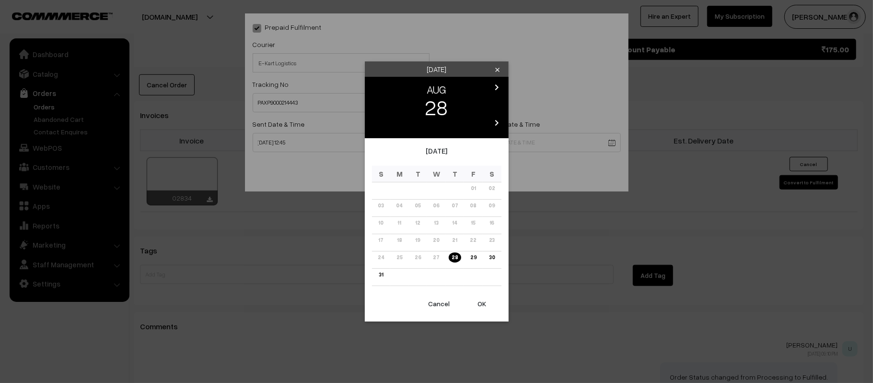
click at [497, 83] on icon "chevron_right" at bounding box center [497, 87] width 12 height 12
click at [436, 188] on link "03" at bounding box center [436, 188] width 12 height 10
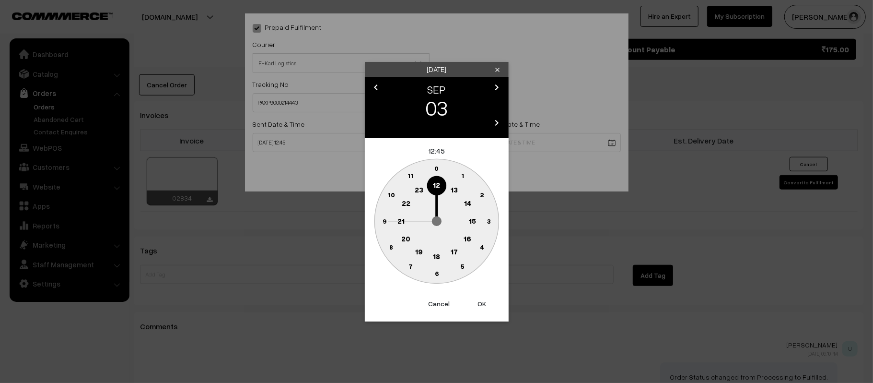
drag, startPoint x: 394, startPoint y: 220, endPoint x: 401, endPoint y: 222, distance: 7.7
click at [394, 220] on circle at bounding box center [401, 221] width 20 height 20
click at [437, 284] on icon "0 5 10 15 20 25 30 35 40 45 50 55" at bounding box center [436, 220] width 129 height 129
click at [439, 271] on text "30" at bounding box center [436, 273] width 8 height 8
type input "03-09-2025 21:30"
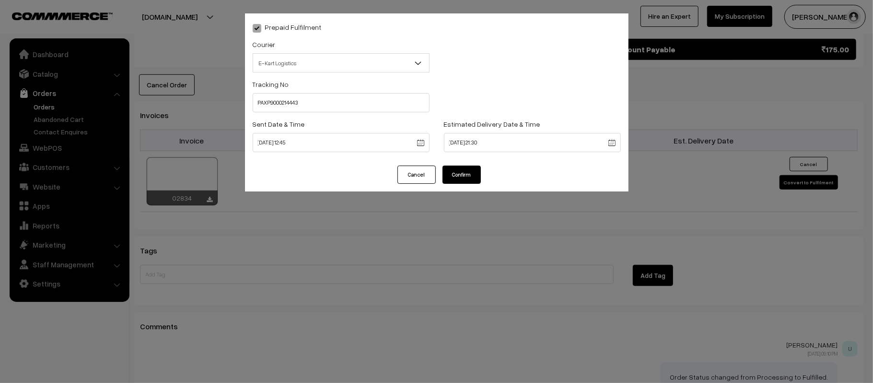
click at [465, 171] on button "Confirm" at bounding box center [461, 174] width 38 height 18
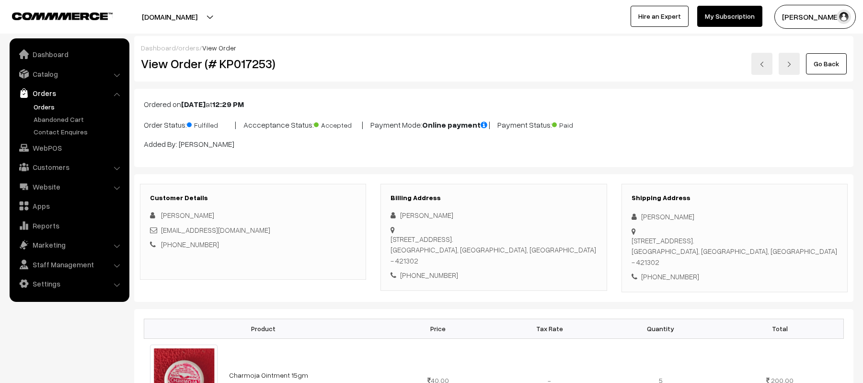
scroll to position [447, 0]
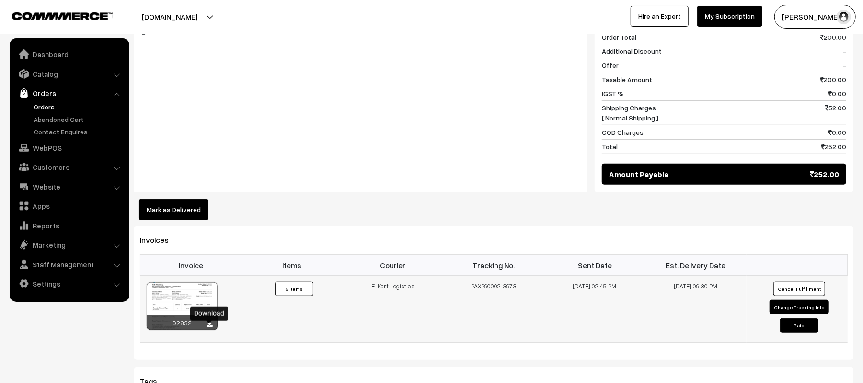
click at [208, 327] on icon at bounding box center [210, 324] width 6 height 6
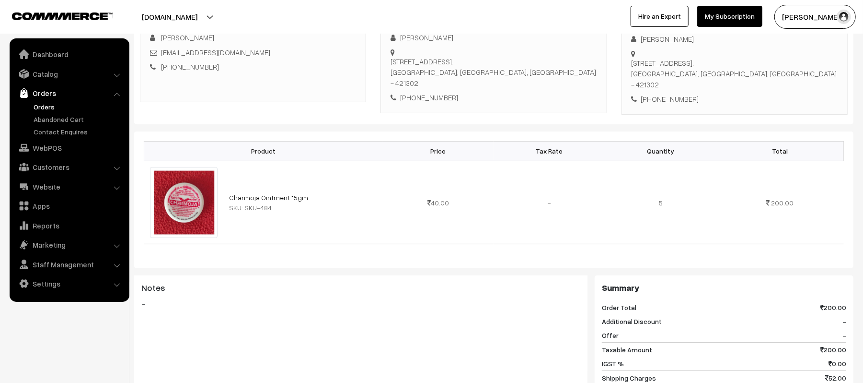
scroll to position [0, 0]
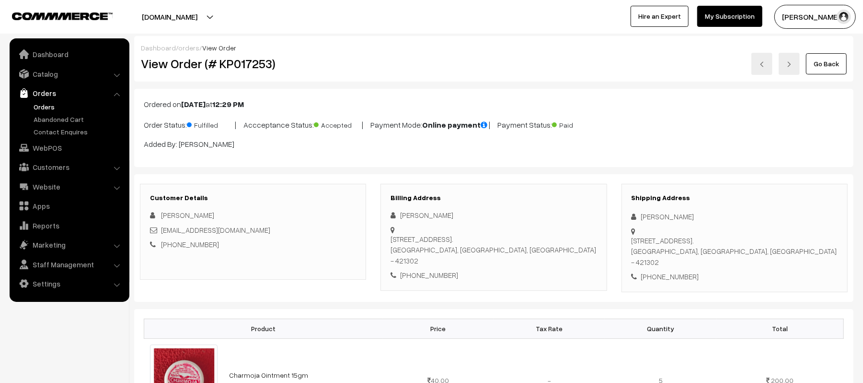
click at [407, 48] on div "Dashboard / orders / View Order" at bounding box center [494, 48] width 706 height 10
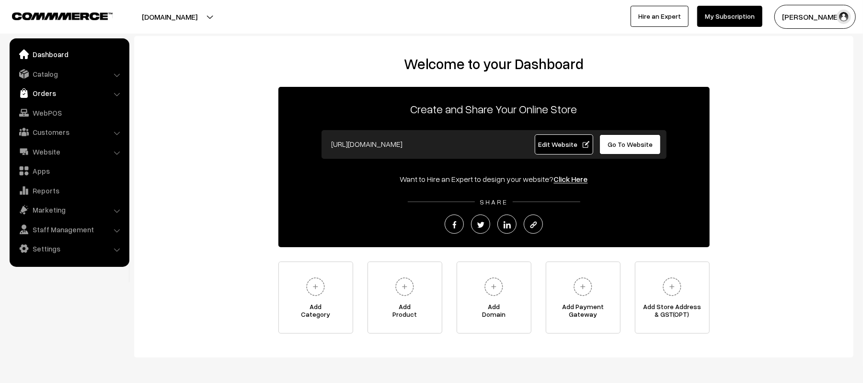
click at [41, 87] on link "Orders" at bounding box center [69, 92] width 114 height 17
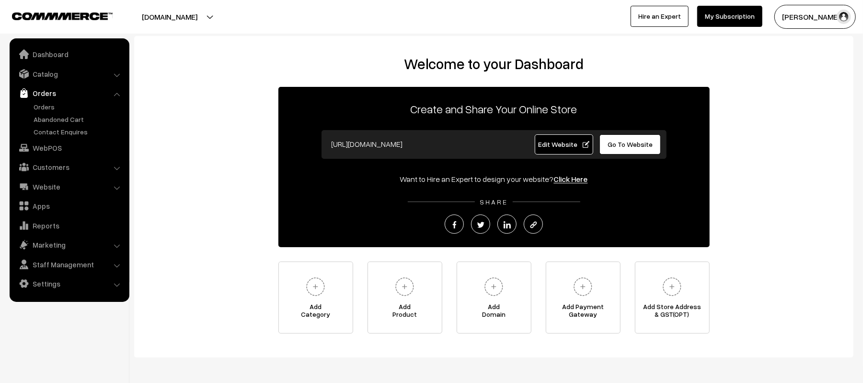
click at [46, 112] on ul "Orders" at bounding box center [69, 119] width 115 height 35
click at [44, 109] on link "Orders" at bounding box center [78, 107] width 95 height 10
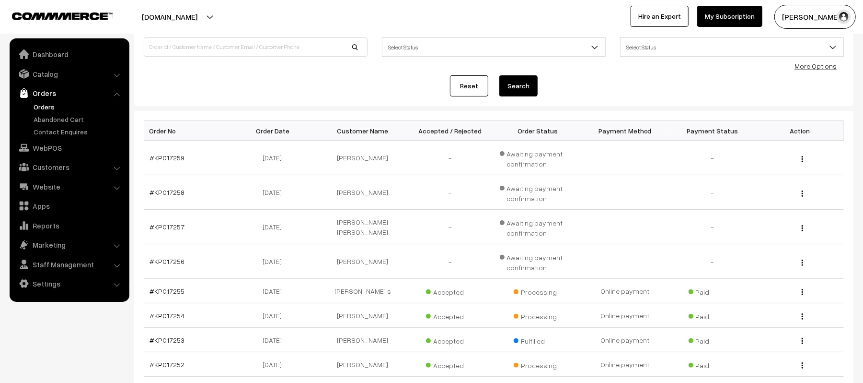
scroll to position [192, 0]
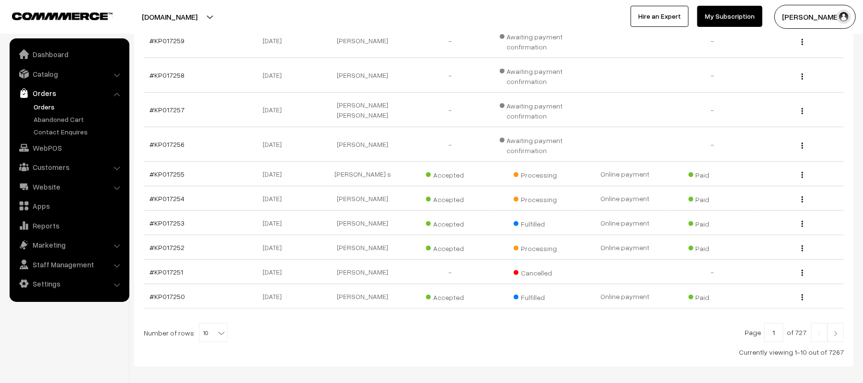
click at [828, 338] on link at bounding box center [836, 332] width 16 height 19
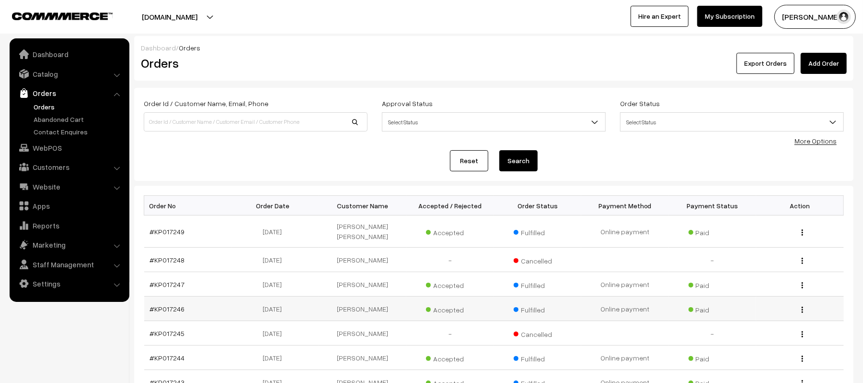
drag, startPoint x: 265, startPoint y: 274, endPoint x: 760, endPoint y: 292, distance: 495.5
click at [760, 292] on tbody "#KP017249 26-08-2025 Mukesh kumar Kumavat Accepted Fulfilled Paid View View" at bounding box center [494, 341] width 700 height 252
click at [746, 276] on td "Paid" at bounding box center [713, 284] width 88 height 24
click at [46, 104] on link "Orders" at bounding box center [78, 107] width 95 height 10
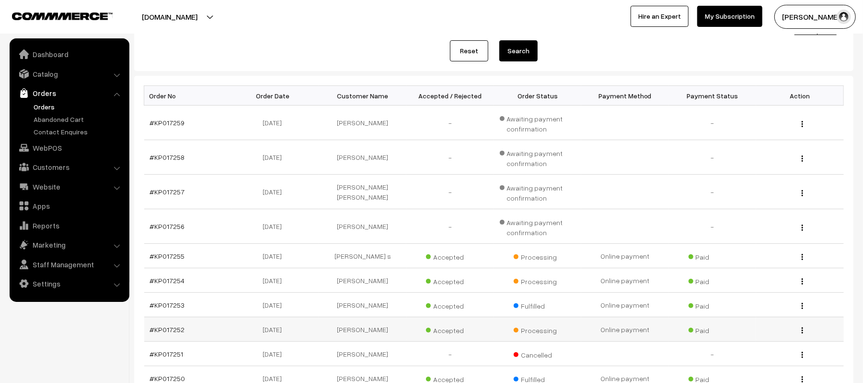
scroll to position [240, 0]
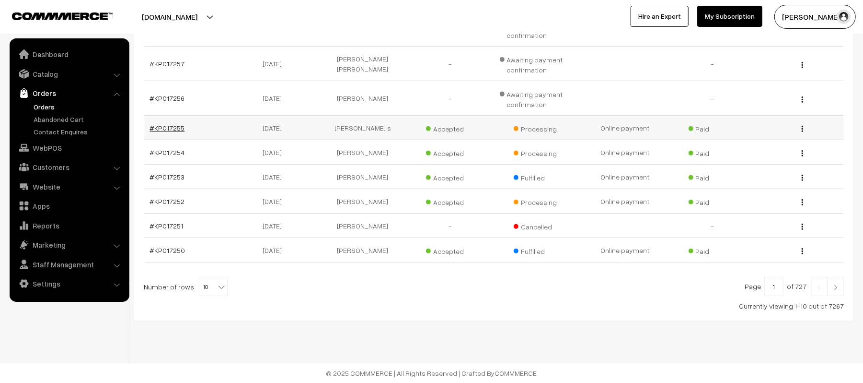
click at [168, 125] on link "#KP017255" at bounding box center [167, 128] width 35 height 8
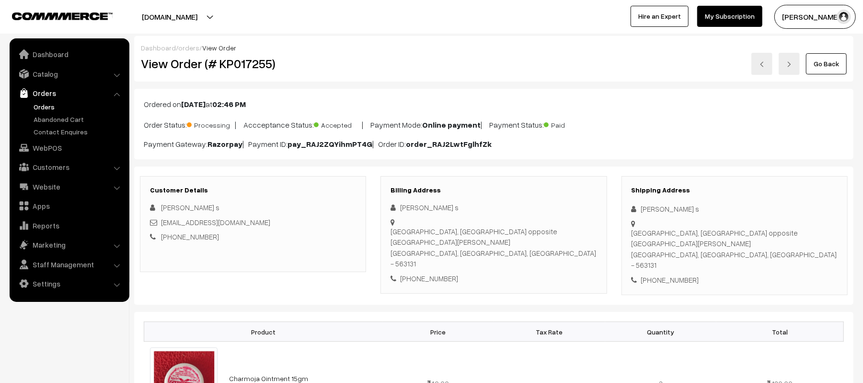
click at [543, 183] on div "Billing Address Nadeem Nadeem s Ramasandar road mulbagal, Rahmamth nagar opposi…" at bounding box center [494, 235] width 226 height 118
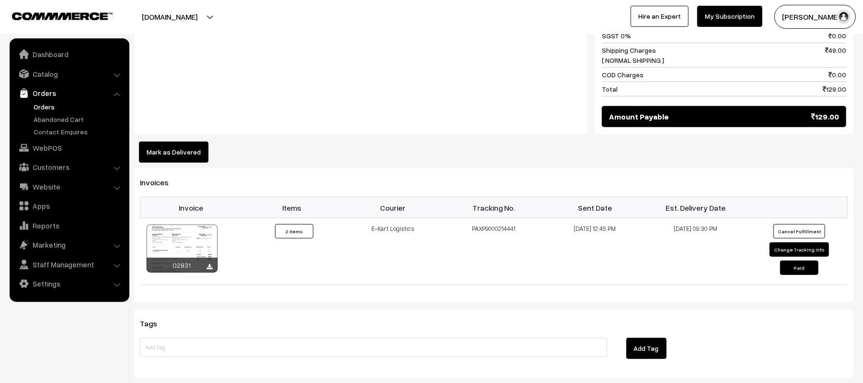
scroll to position [511, 0]
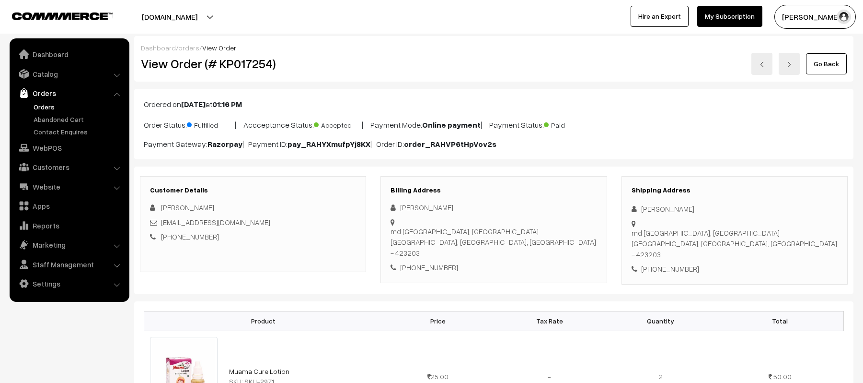
scroll to position [511, 0]
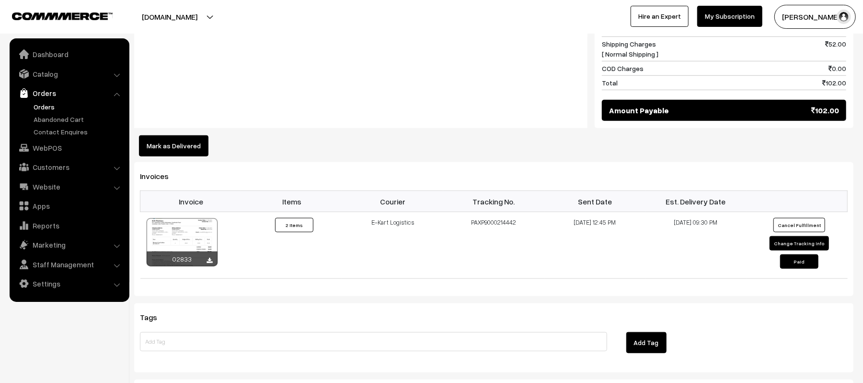
click at [362, 71] on div "Notes -" at bounding box center [360, 35] width 453 height 186
click at [409, 79] on div "Notes -" at bounding box center [360, 35] width 453 height 186
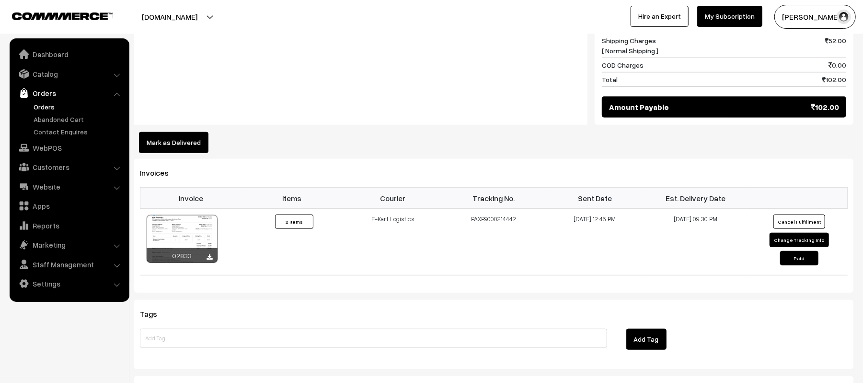
scroll to position [575, 0]
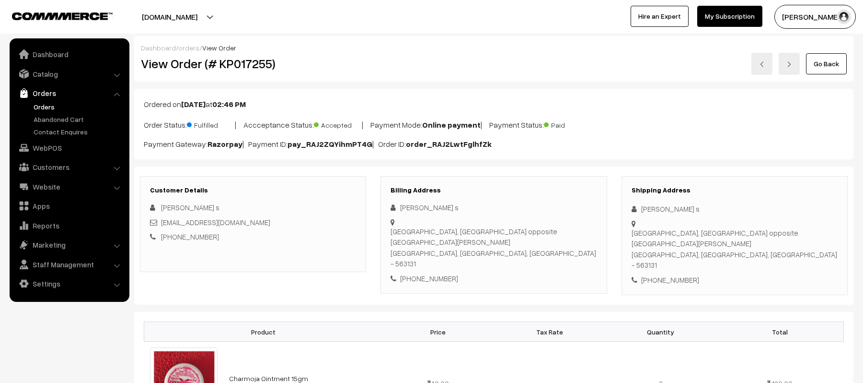
scroll to position [575, 0]
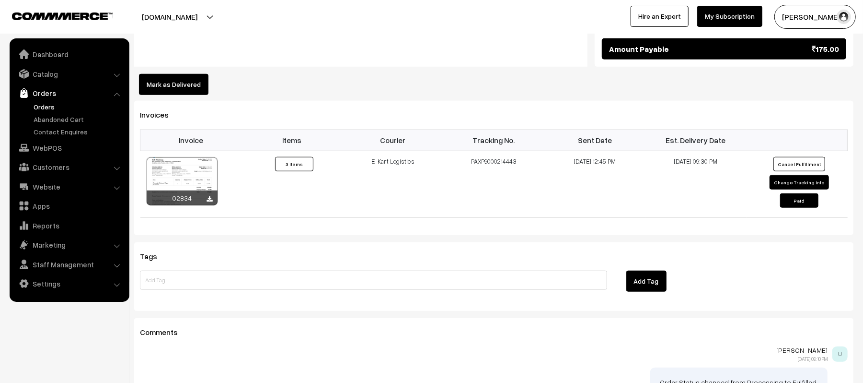
click at [46, 110] on link "Orders" at bounding box center [78, 107] width 95 height 10
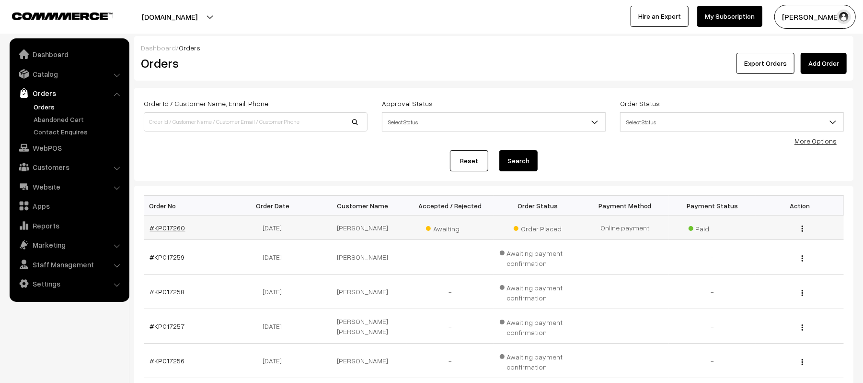
click at [158, 230] on link "#KP017260" at bounding box center [167, 227] width 35 height 8
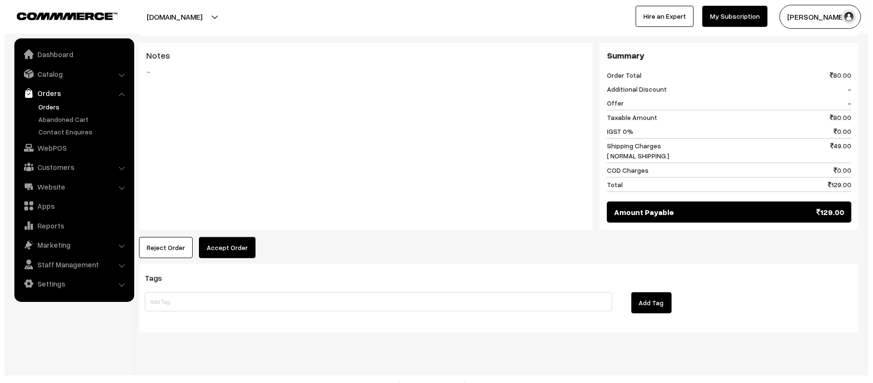
scroll to position [403, 0]
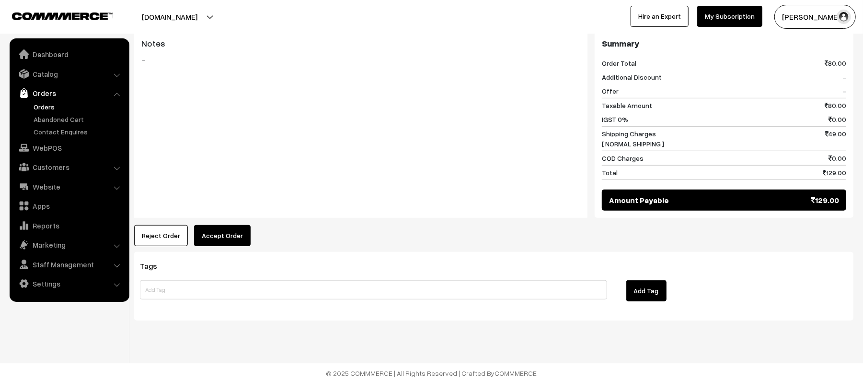
click at [221, 236] on button "Accept Order" at bounding box center [222, 235] width 57 height 21
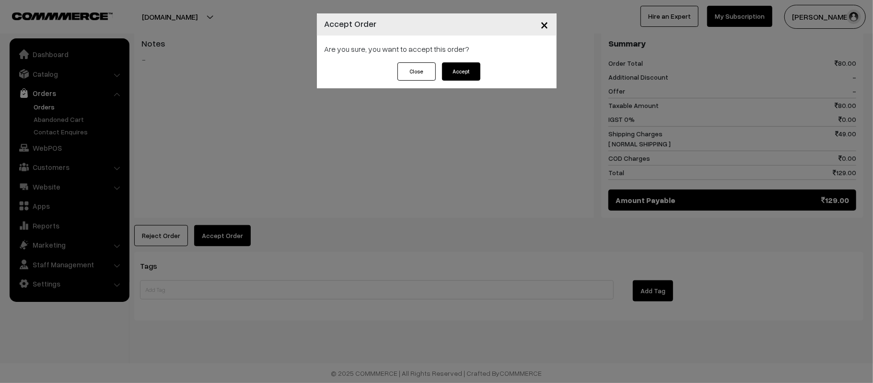
click at [451, 75] on button "Accept" at bounding box center [461, 71] width 38 height 18
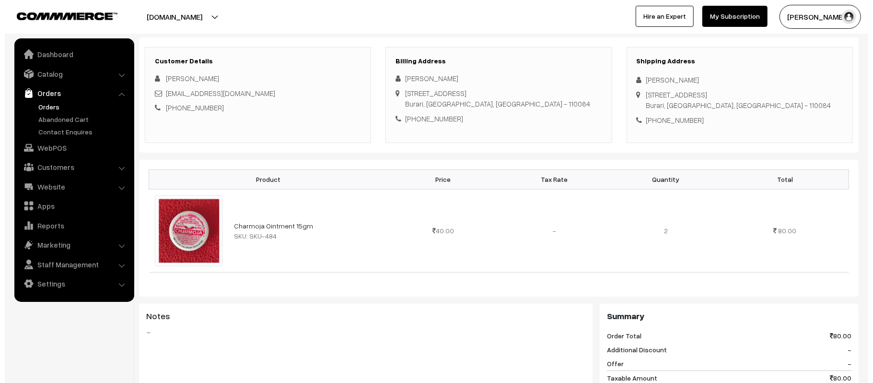
scroll to position [384, 0]
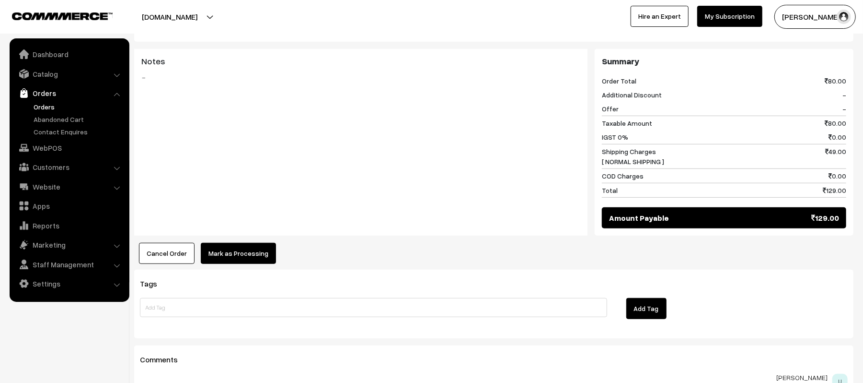
click at [255, 245] on button "Mark as Processing" at bounding box center [238, 253] width 75 height 21
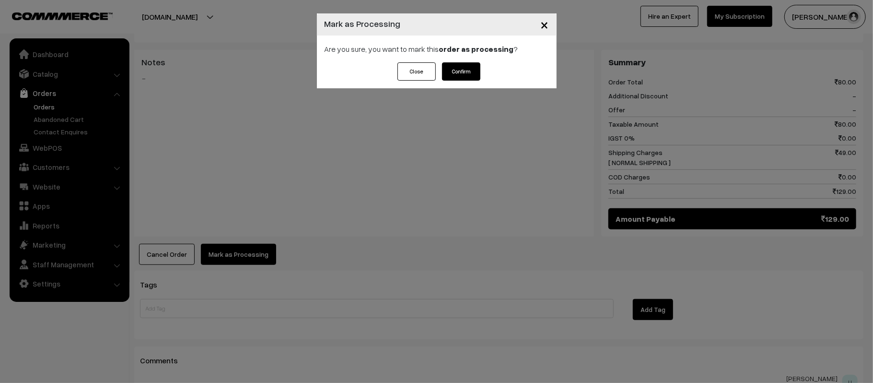
click at [465, 73] on button "Confirm" at bounding box center [461, 71] width 38 height 18
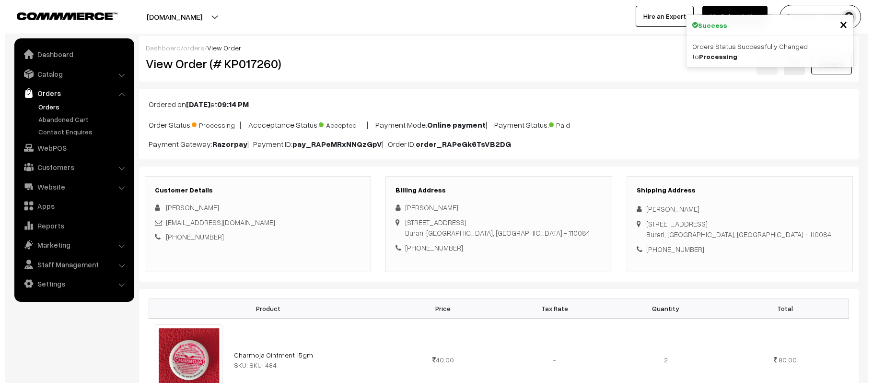
scroll to position [319, 0]
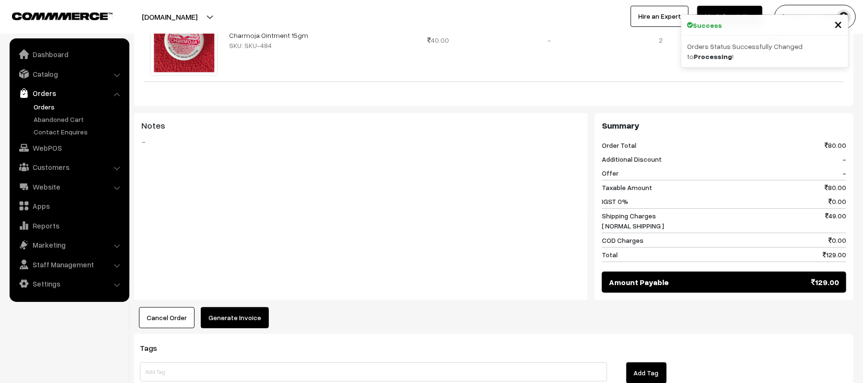
click at [231, 321] on button "Generate Invoice" at bounding box center [235, 317] width 68 height 21
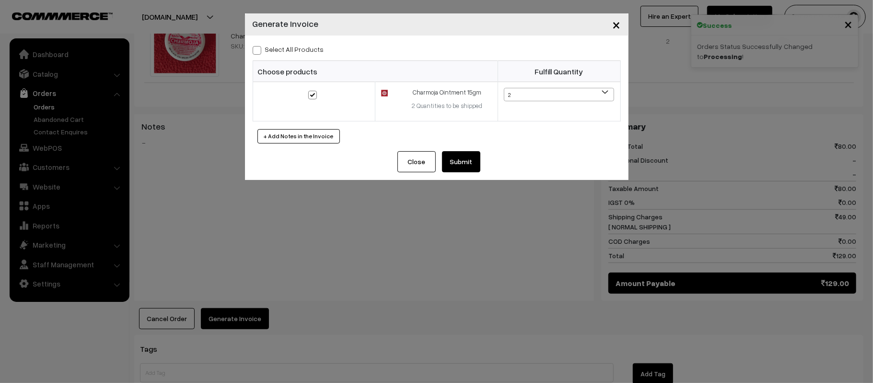
click at [455, 162] on button "Submit" at bounding box center [461, 161] width 38 height 21
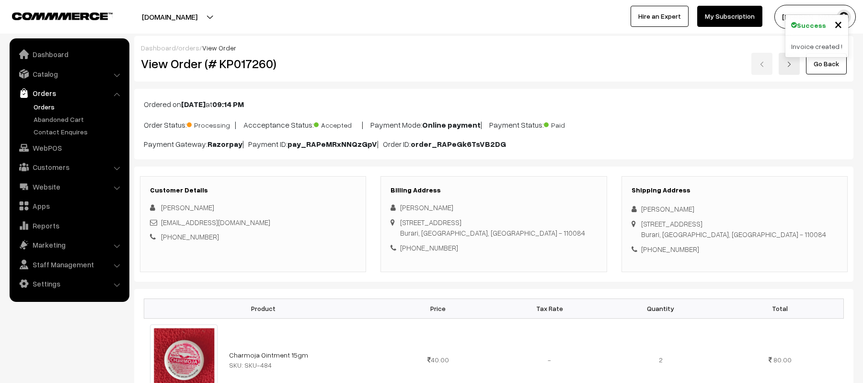
scroll to position [575, 0]
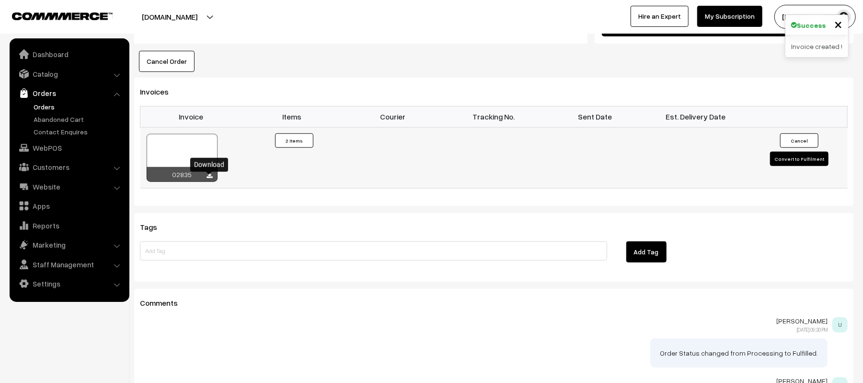
click at [209, 178] on icon at bounding box center [210, 176] width 6 height 6
click at [291, 315] on div "Comments [PERSON_NAME] [DATE] 09:30 PM U Order Status changed from Processing t…" at bounding box center [494, 368] width 720 height 158
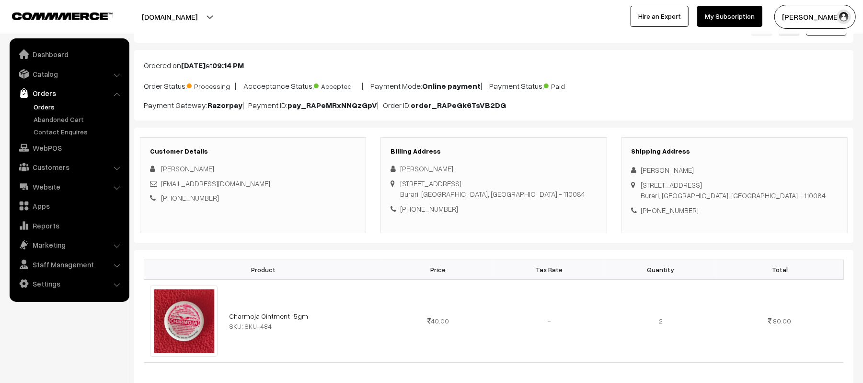
scroll to position [0, 0]
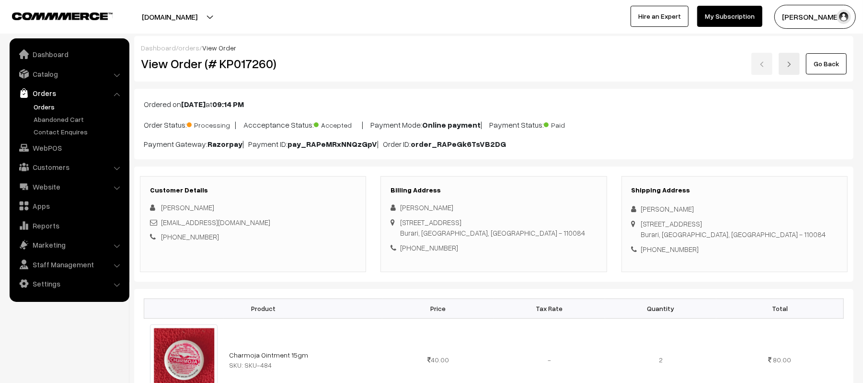
drag, startPoint x: 697, startPoint y: 211, endPoint x: 626, endPoint y: 209, distance: 71.0
click at [626, 209] on div "Shipping Address [PERSON_NAME] [STREET_ADDRESS] [PHONE_NUMBER]" at bounding box center [735, 224] width 226 height 96
copy div "[PERSON_NAME]"
click at [681, 250] on div "[PHONE_NUMBER]" at bounding box center [735, 249] width 206 height 11
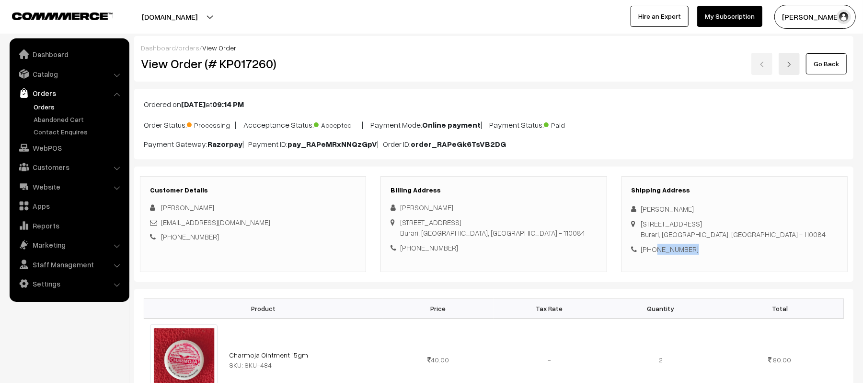
click at [681, 250] on div "[PHONE_NUMBER]" at bounding box center [735, 249] width 206 height 11
copy div "8766207772"
drag, startPoint x: 269, startPoint y: 223, endPoint x: 161, endPoint y: 225, distance: 107.9
click at [161, 225] on div "[EMAIL_ADDRESS][DOMAIN_NAME]" at bounding box center [253, 222] width 206 height 11
copy link "[EMAIL_ADDRESS][DOMAIN_NAME]"
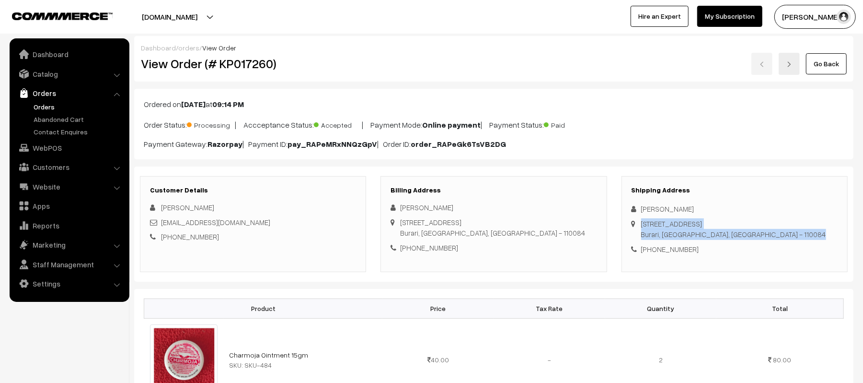
drag, startPoint x: 640, startPoint y: 221, endPoint x: 802, endPoint y: 237, distance: 162.3
click at [802, 237] on div "Shipping Address [PERSON_NAME] [STREET_ADDRESS] [PHONE_NUMBER]" at bounding box center [735, 224] width 226 height 96
copy div "[STREET_ADDRESS]"
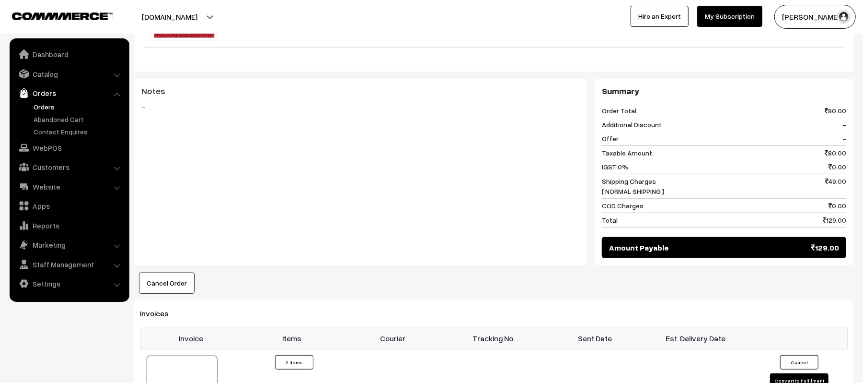
scroll to position [511, 0]
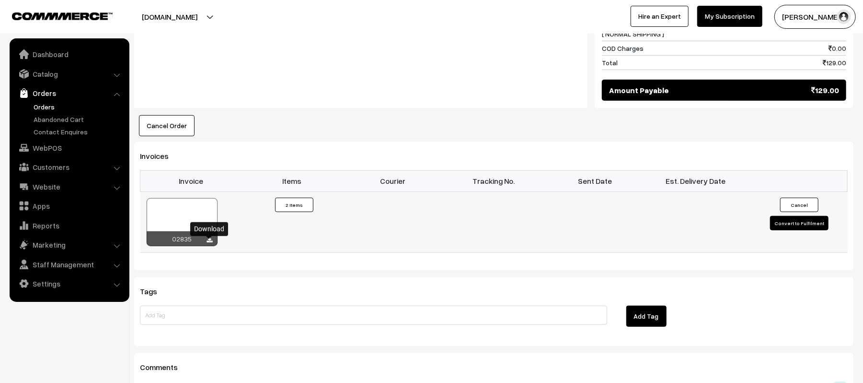
click at [207, 243] on icon at bounding box center [210, 240] width 6 height 6
